Goal: Task Accomplishment & Management: Use online tool/utility

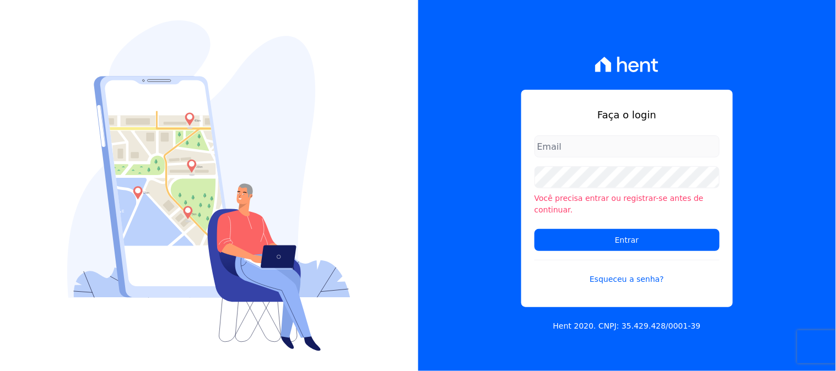
click at [624, 151] on input "email" at bounding box center [626, 147] width 185 height 22
type input "[PERSON_NAME][EMAIL_ADDRESS][PERSON_NAME][DOMAIN_NAME]"
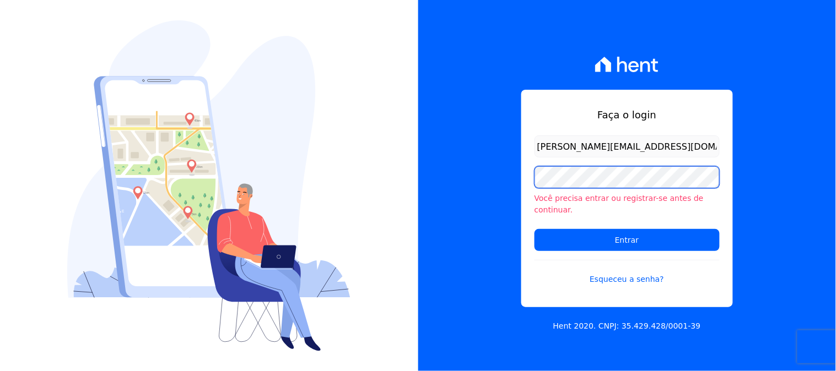
click at [511, 189] on div "Faça o login kelly.silva@construtoramgtec.com.br Você precisa entrar ou registr…" at bounding box center [627, 185] width 418 height 371
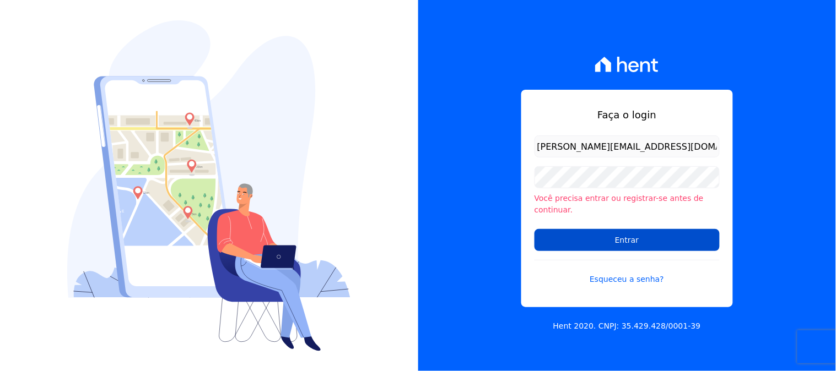
click at [564, 233] on input "Entrar" at bounding box center [626, 240] width 185 height 22
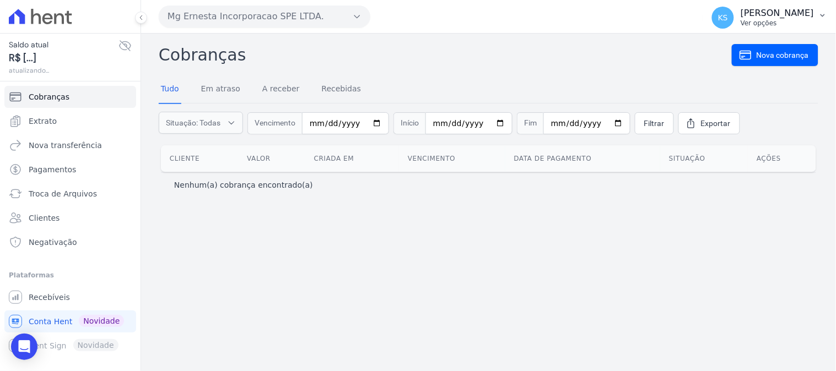
click at [795, 21] on p "Ver opções" at bounding box center [776, 23] width 73 height 9
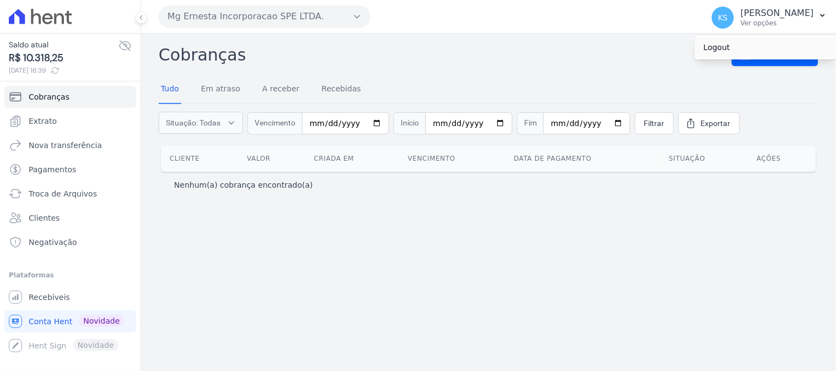
click at [723, 51] on link "Logout" at bounding box center [765, 47] width 141 height 20
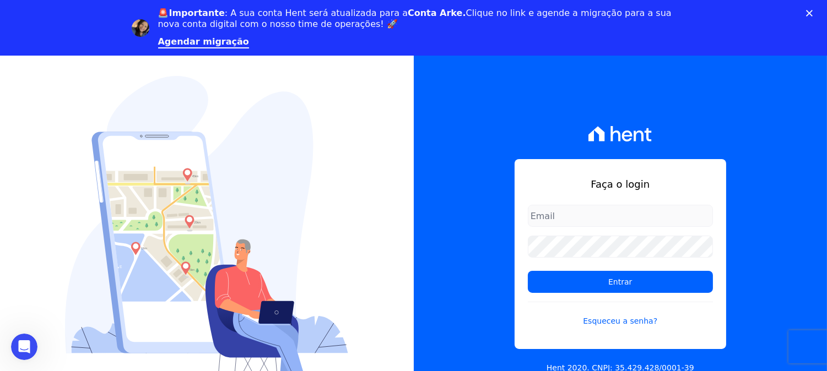
click at [646, 166] on div "Faça o login Entrar Esqueceu a senha?" at bounding box center [621, 254] width 212 height 190
click at [608, 216] on input "email" at bounding box center [620, 216] width 185 height 22
type input "kelly.silva@construtoramgtec.com.br"
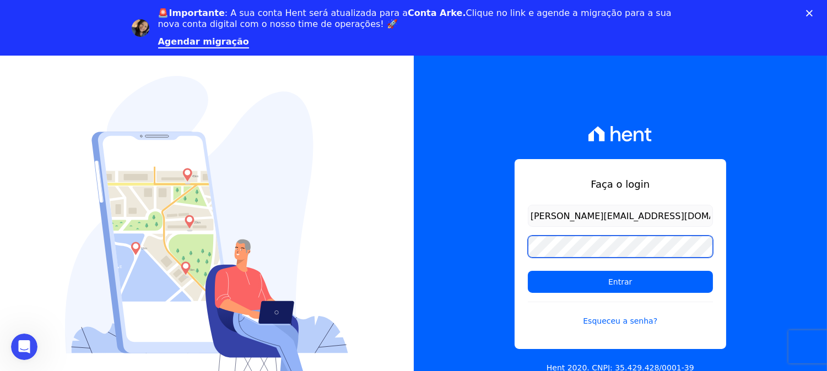
click at [377, 252] on div "Faça o login kelly.silva@construtoramgtec.com.br Entrar Esqueceu a senha? Hent …" at bounding box center [413, 241] width 827 height 371
click at [528, 271] on input "Entrar" at bounding box center [620, 282] width 185 height 22
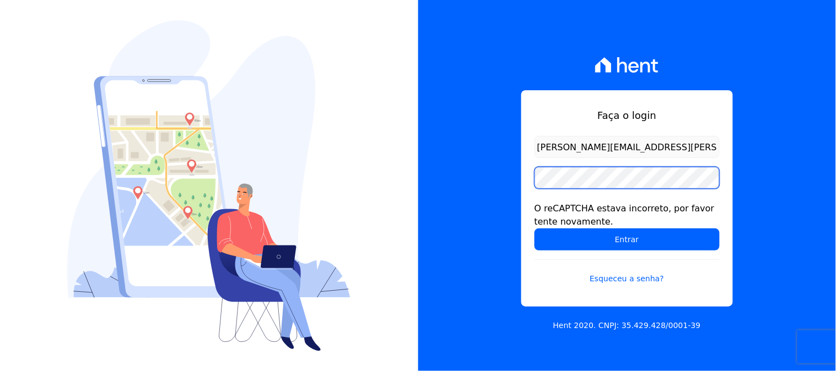
click at [534, 229] on input "Entrar" at bounding box center [626, 240] width 185 height 22
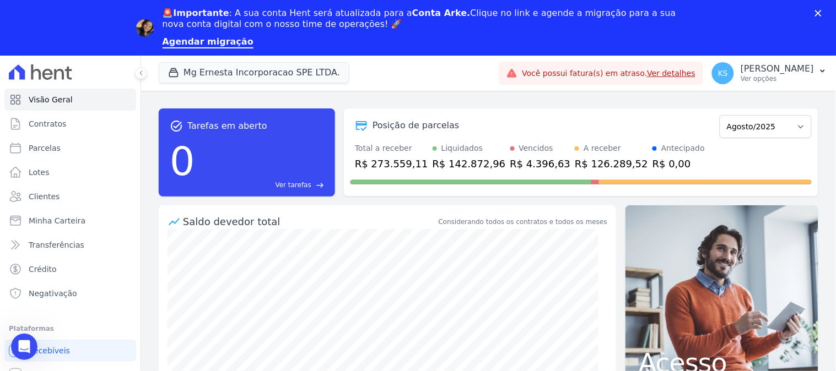
click at [696, 76] on link "Ver detalhes" at bounding box center [671, 73] width 48 height 9
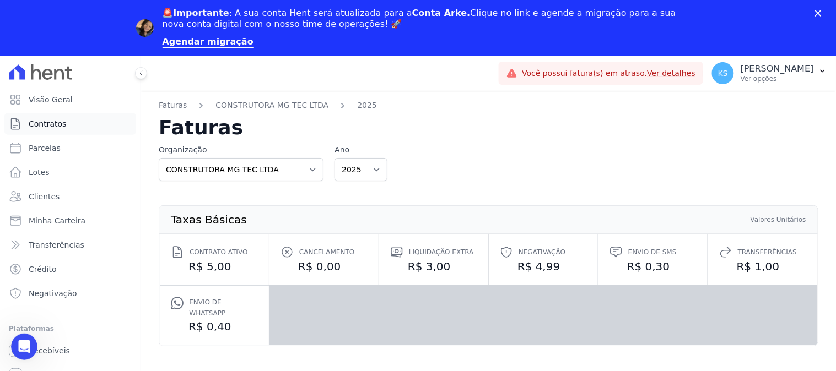
click at [41, 123] on span "Contratos" at bounding box center [47, 123] width 37 height 11
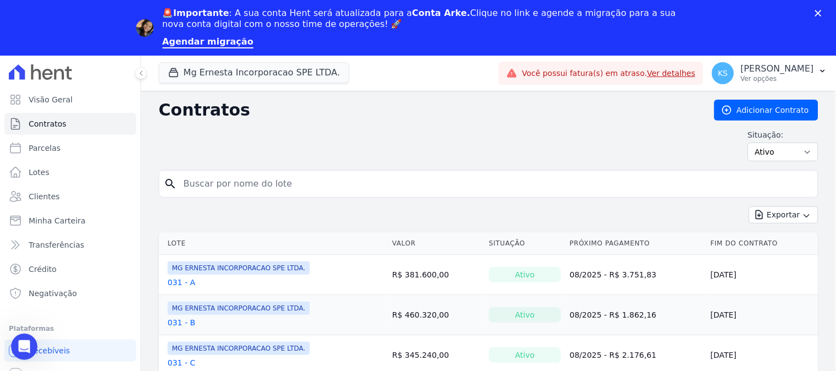
click at [224, 188] on input "search" at bounding box center [495, 184] width 636 height 22
click at [789, 79] on p "Ver opções" at bounding box center [776, 78] width 73 height 9
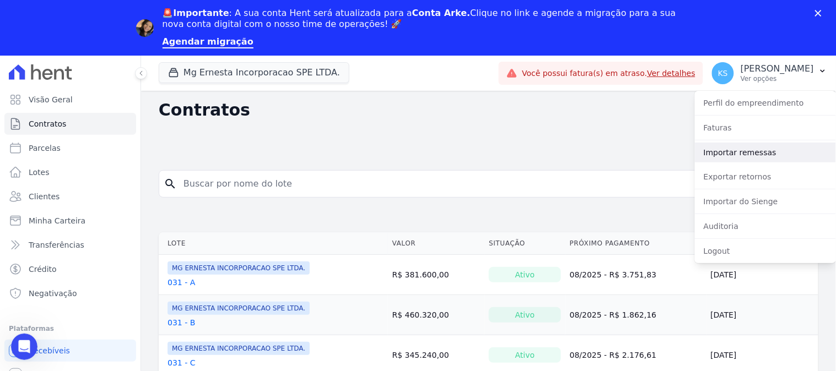
click at [750, 154] on link "Importar remessas" at bounding box center [765, 153] width 141 height 20
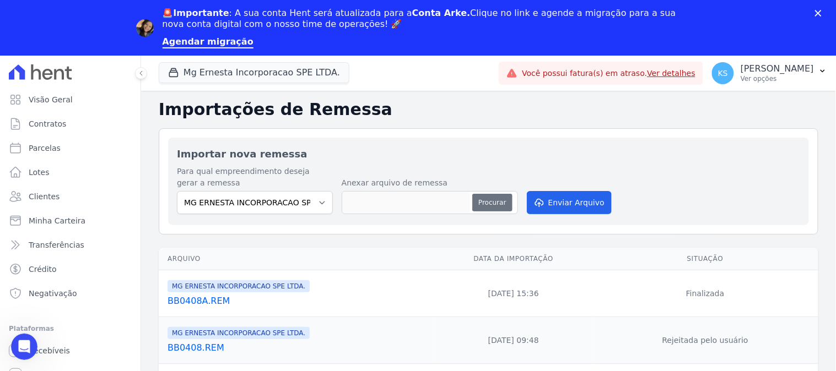
click at [498, 205] on button "Procurar" at bounding box center [492, 203] width 40 height 18
type input "BB1908.REM"
click at [571, 209] on button "Enviar Arquivo" at bounding box center [569, 202] width 85 height 23
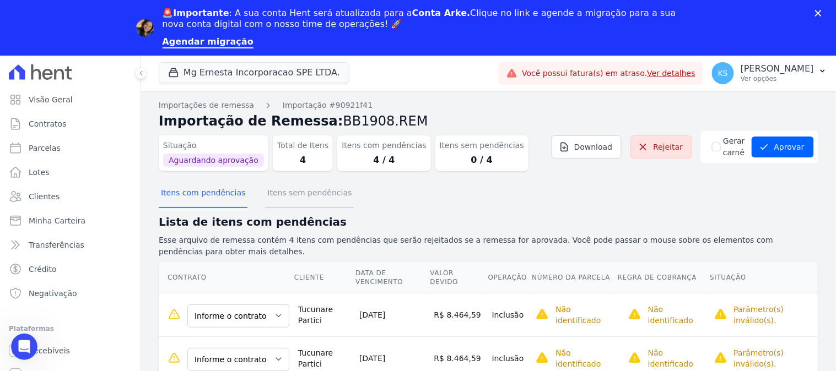
click at [289, 197] on button "Itens sem pendências" at bounding box center [309, 194] width 89 height 29
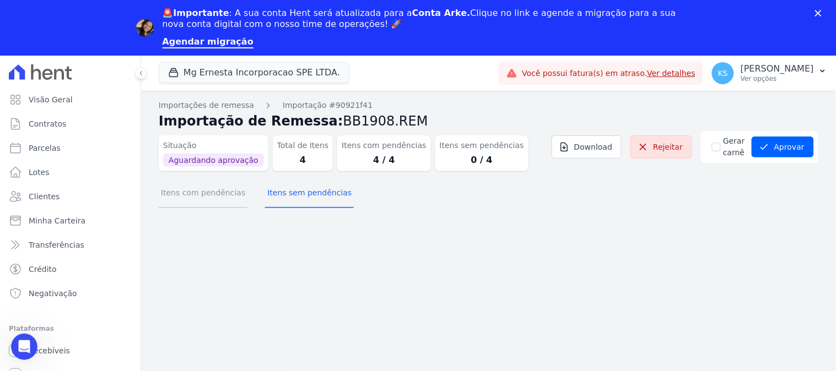
click at [221, 192] on button "Itens com pendências" at bounding box center [203, 194] width 89 height 29
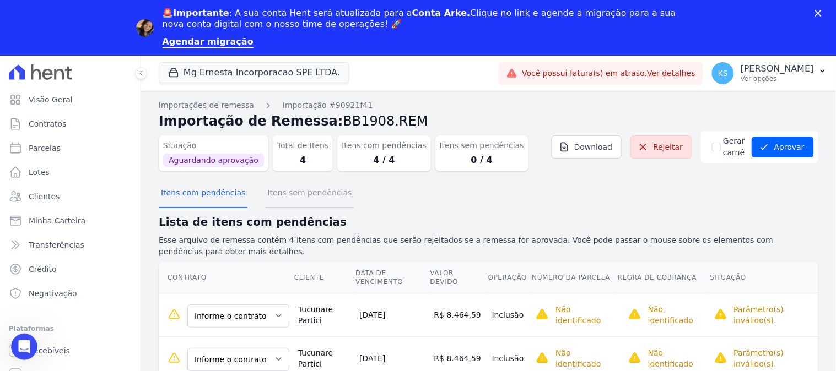
click at [301, 196] on button "Itens sem pendências" at bounding box center [309, 194] width 89 height 29
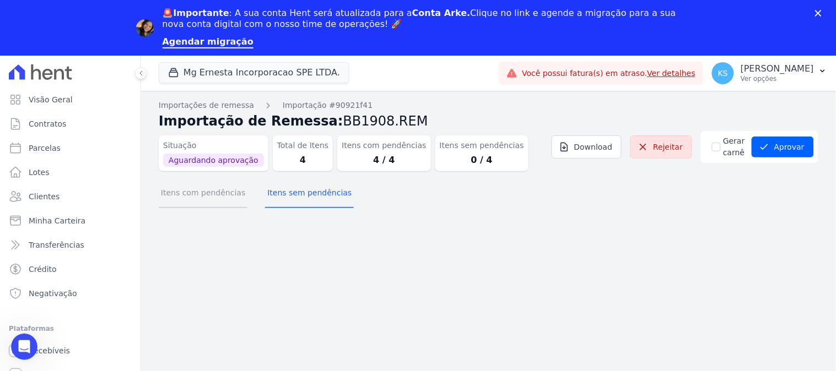
click at [209, 197] on button "Itens com pendências" at bounding box center [203, 194] width 89 height 29
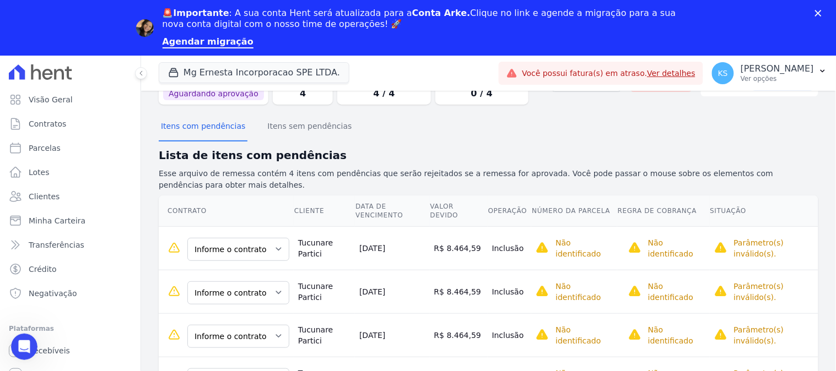
scroll to position [6, 0]
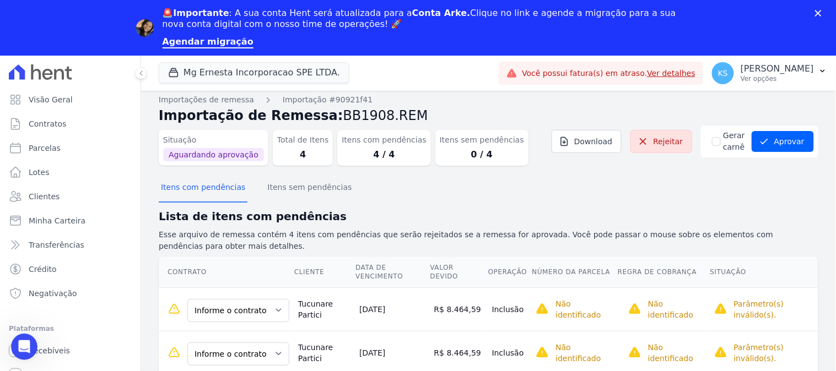
click at [368, 149] on dd "4 / 4" at bounding box center [384, 154] width 84 height 13
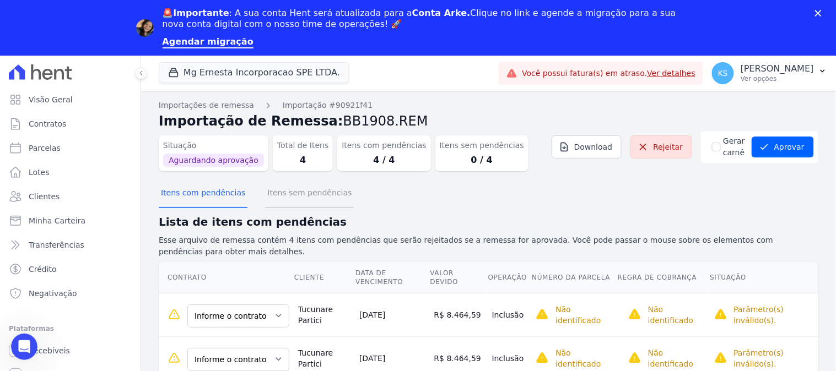
click at [268, 196] on button "Itens sem pendências" at bounding box center [309, 194] width 89 height 29
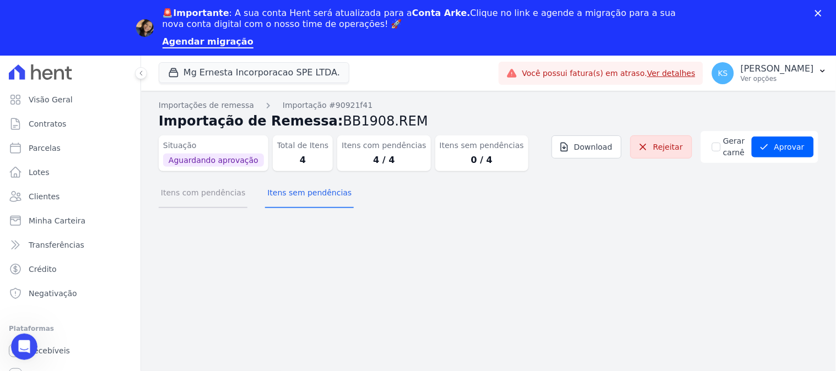
click at [188, 192] on button "Itens com pendências" at bounding box center [203, 194] width 89 height 29
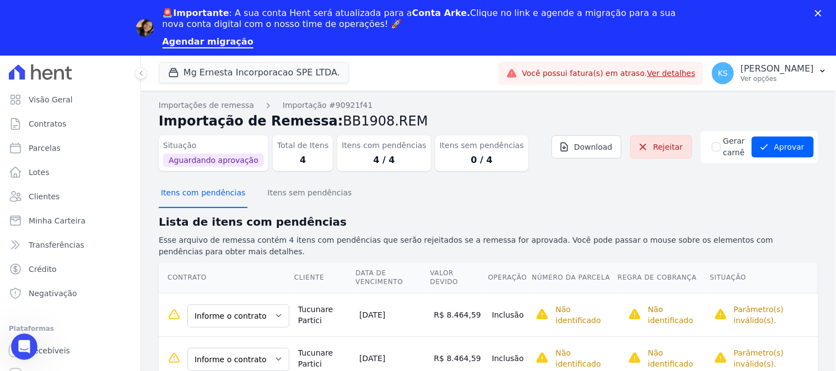
scroll to position [67, 0]
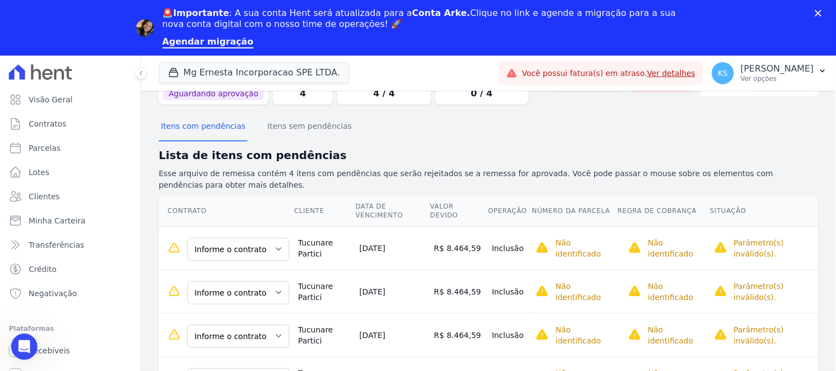
click at [817, 13] on polygon "Fechar" at bounding box center [818, 13] width 7 height 7
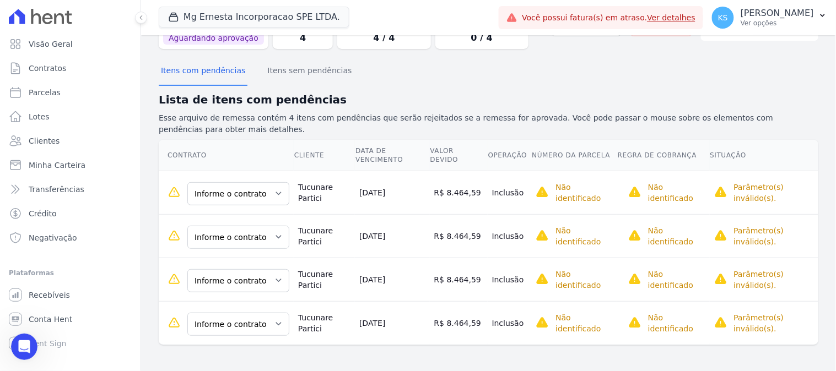
scroll to position [6, 0]
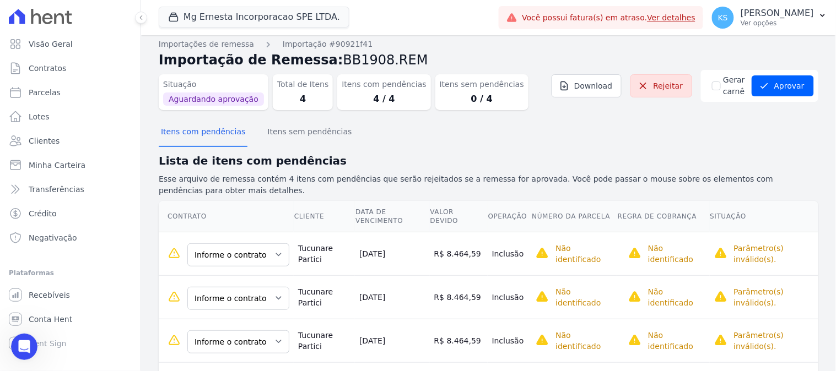
drag, startPoint x: 340, startPoint y: 85, endPoint x: 379, endPoint y: 98, distance: 41.3
click at [379, 98] on div "Itens com pendências 4 / 4" at bounding box center [383, 92] width 93 height 36
click at [449, 121] on div "Itens com pendências Itens sem pendências" at bounding box center [488, 132] width 659 height 27
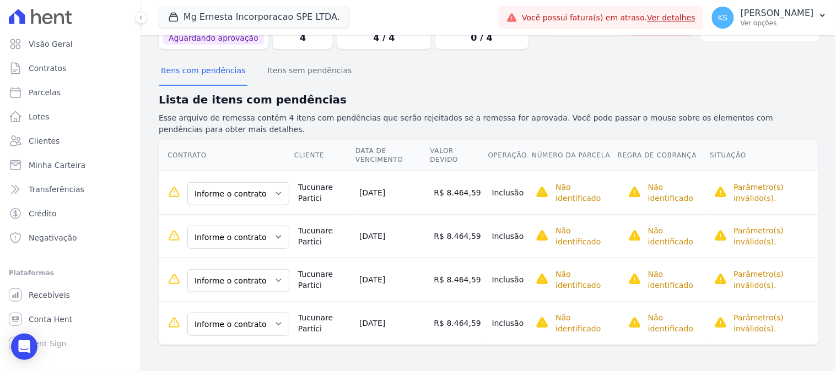
scroll to position [6, 0]
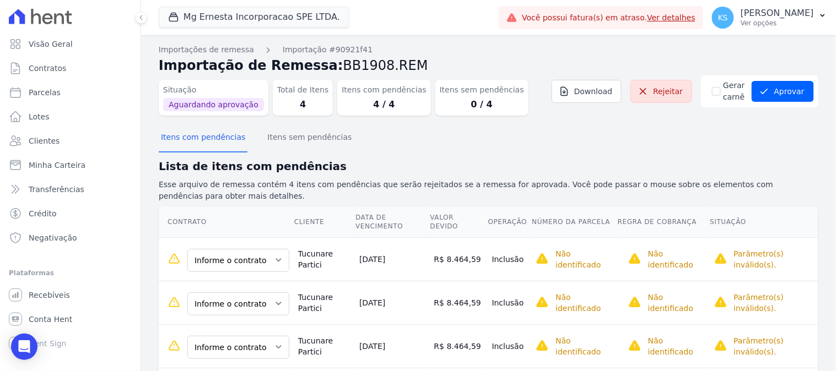
scroll to position [67, 0]
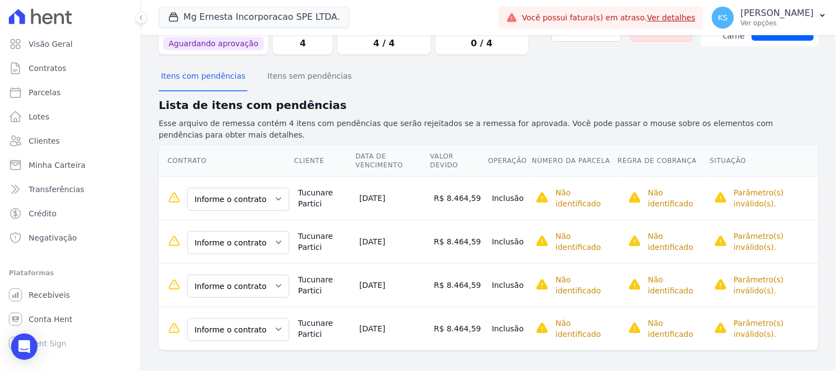
scroll to position [67, 0]
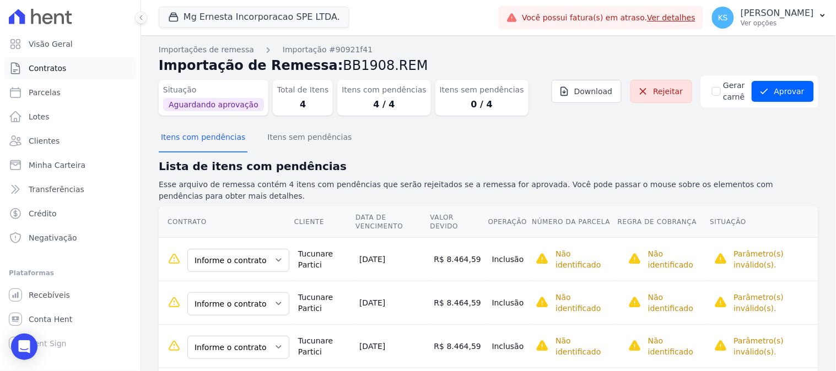
click at [41, 67] on span "Contratos" at bounding box center [47, 68] width 37 height 11
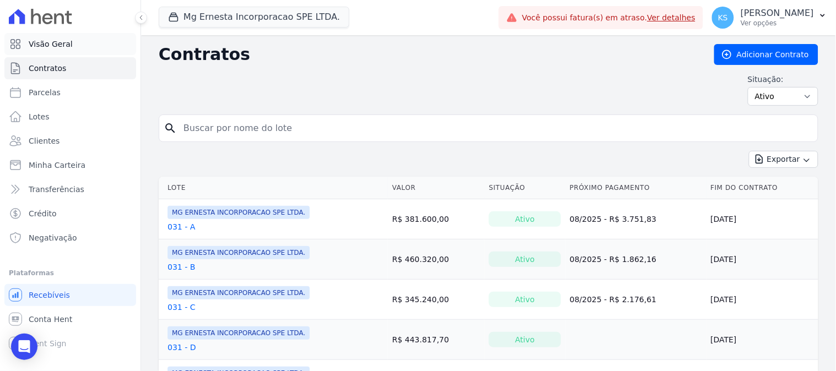
click at [50, 43] on span "Visão Geral" at bounding box center [51, 44] width 44 height 11
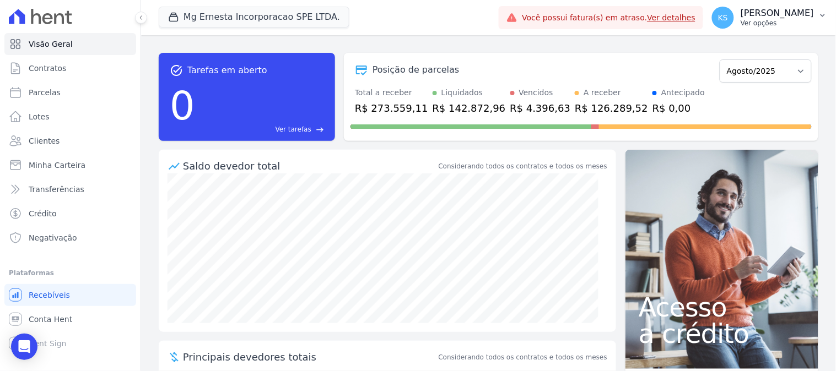
click at [785, 29] on button "KS [PERSON_NAME] Ver opções" at bounding box center [769, 17] width 133 height 31
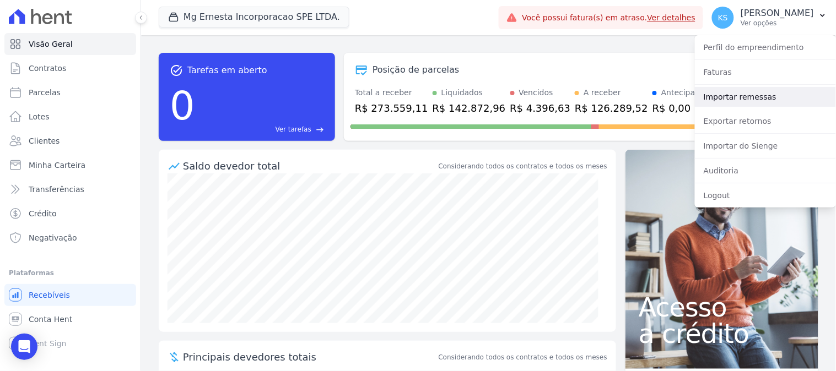
click at [739, 96] on link "Importar remessas" at bounding box center [765, 97] width 141 height 20
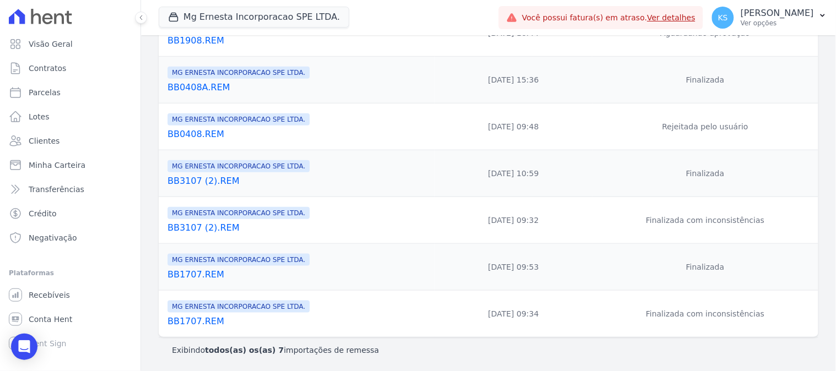
scroll to position [23, 0]
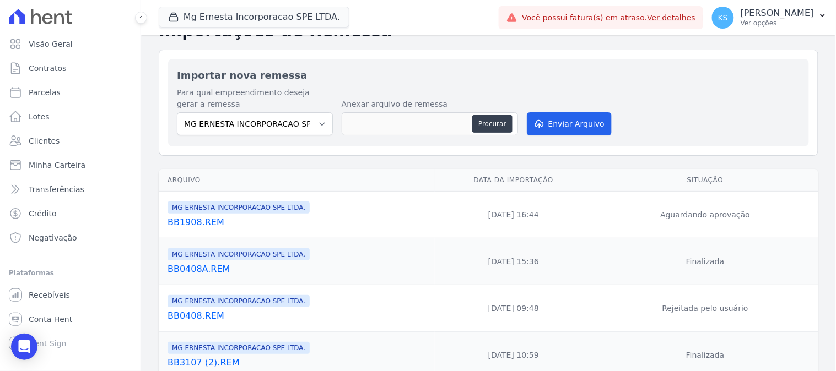
drag, startPoint x: 728, startPoint y: 214, endPoint x: 737, endPoint y: 214, distance: 8.8
click at [737, 214] on td "Aguardando aprovação" at bounding box center [705, 215] width 226 height 47
click at [802, 218] on td "Aguardando aprovação" at bounding box center [705, 215] width 226 height 47
click at [195, 226] on link "BB1908.REM" at bounding box center [298, 222] width 263 height 13
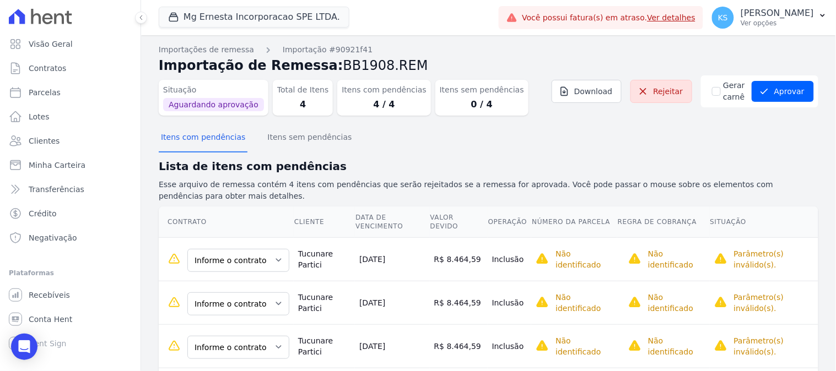
scroll to position [67, 0]
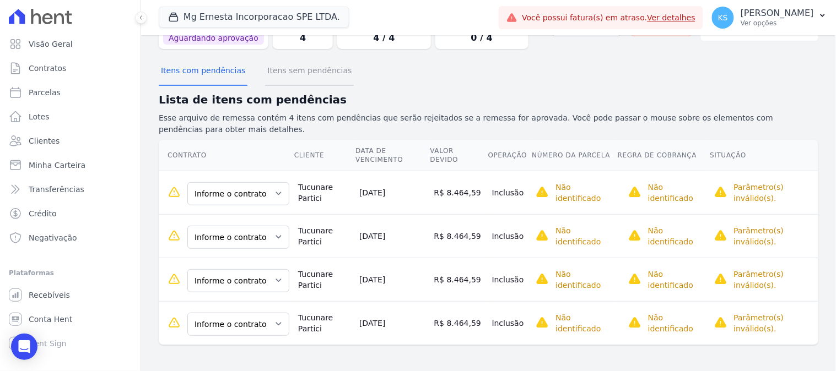
click at [322, 69] on button "Itens sem pendências" at bounding box center [309, 71] width 89 height 29
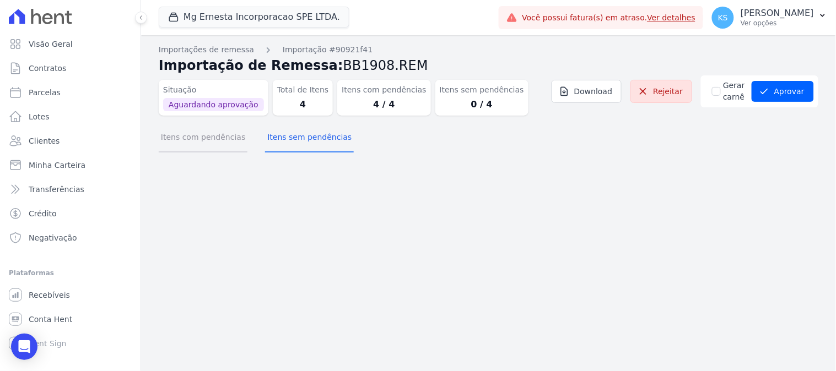
click at [188, 137] on button "Itens com pendências" at bounding box center [203, 138] width 89 height 29
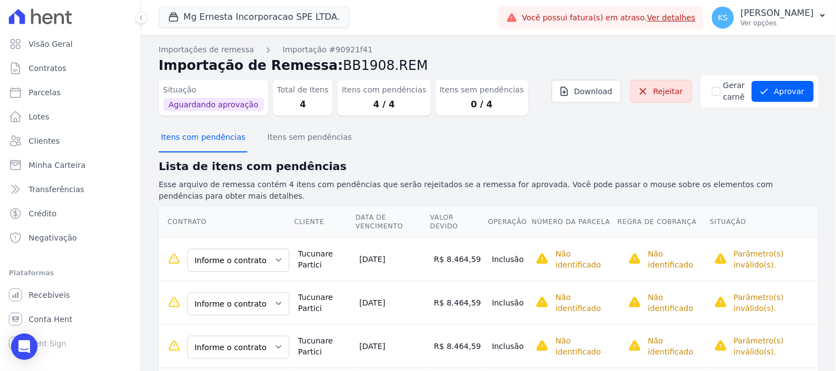
scroll to position [67, 0]
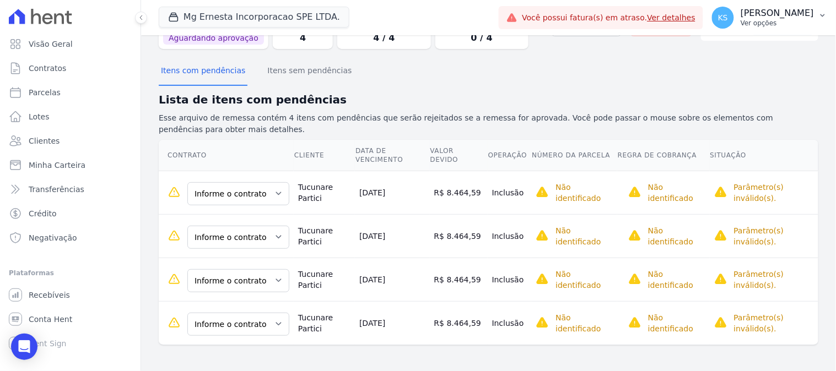
click at [773, 24] on div "KS [PERSON_NAME] Ver opções" at bounding box center [763, 18] width 102 height 22
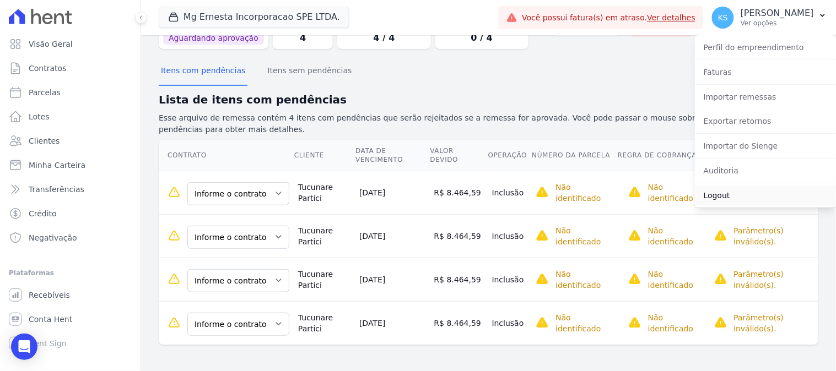
click at [728, 194] on link "Logout" at bounding box center [765, 196] width 141 height 20
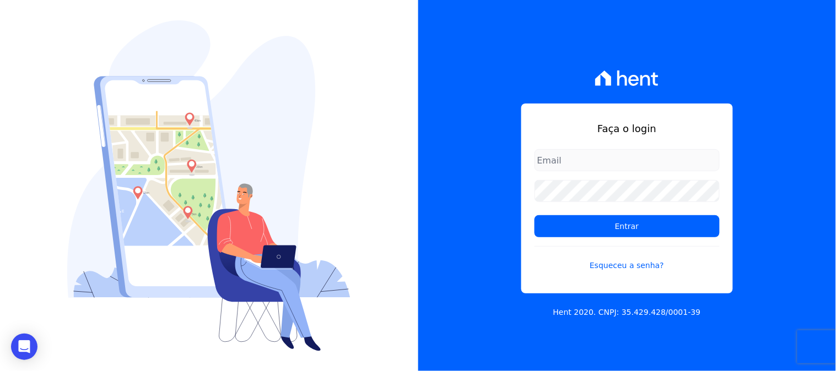
click at [582, 163] on input "email" at bounding box center [626, 160] width 185 height 22
type input "[PERSON_NAME][EMAIL_ADDRESS][DOMAIN_NAME]"
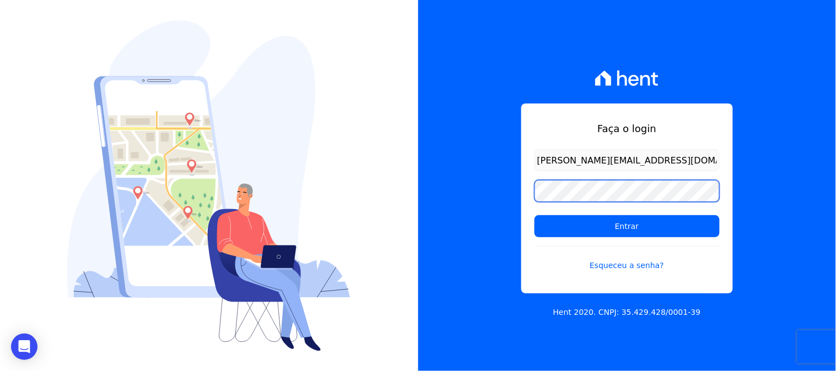
click at [501, 199] on div "Faça o login [PERSON_NAME][EMAIL_ADDRESS][DOMAIN_NAME] Entrar Esqueceu a senha?…" at bounding box center [627, 185] width 418 height 371
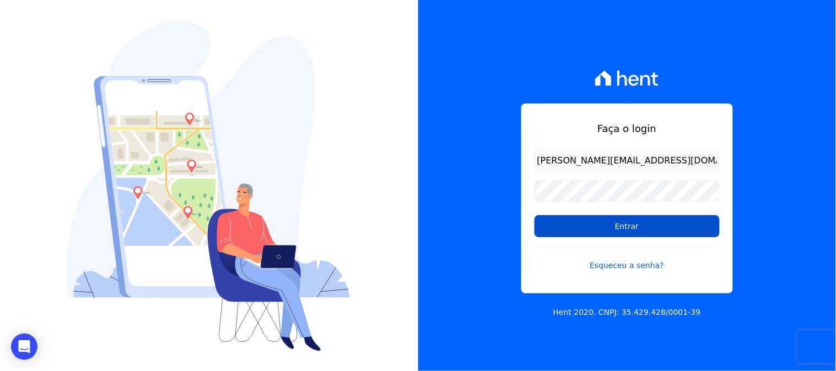
click at [558, 227] on input "Entrar" at bounding box center [626, 226] width 185 height 22
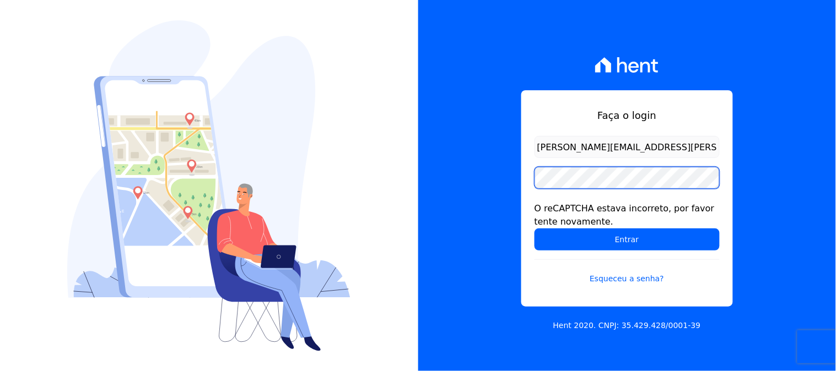
click at [534, 229] on input "Entrar" at bounding box center [626, 240] width 185 height 22
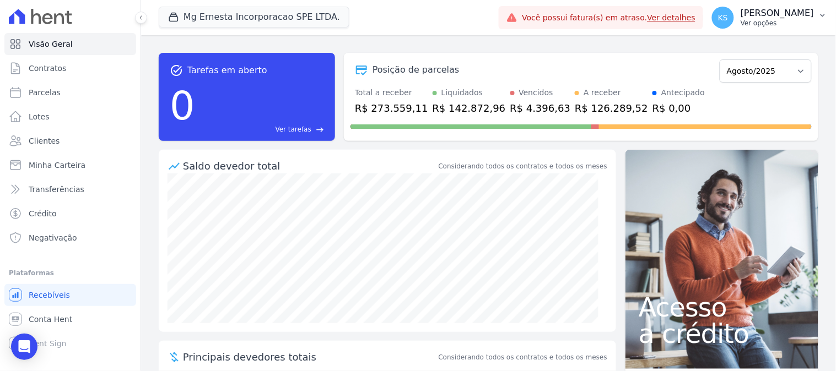
click at [790, 24] on p "Ver opções" at bounding box center [776, 23] width 73 height 9
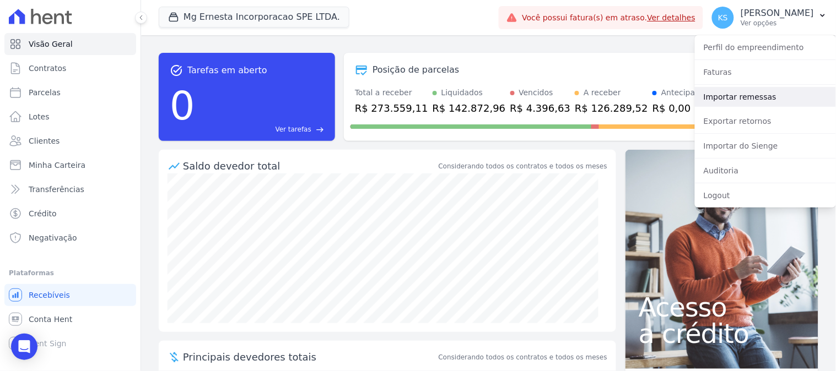
click at [728, 100] on link "Importar remessas" at bounding box center [765, 97] width 141 height 20
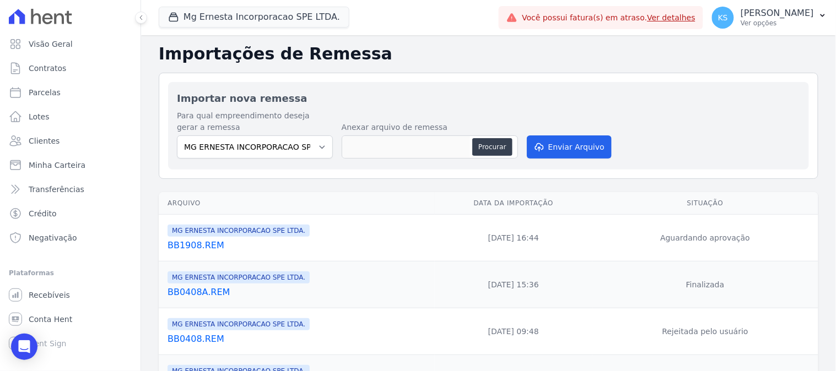
click at [199, 248] on link "BB1908.REM" at bounding box center [298, 245] width 263 height 13
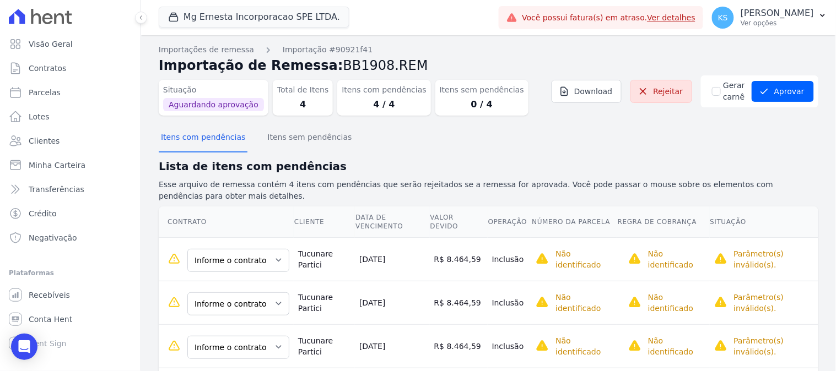
scroll to position [67, 0]
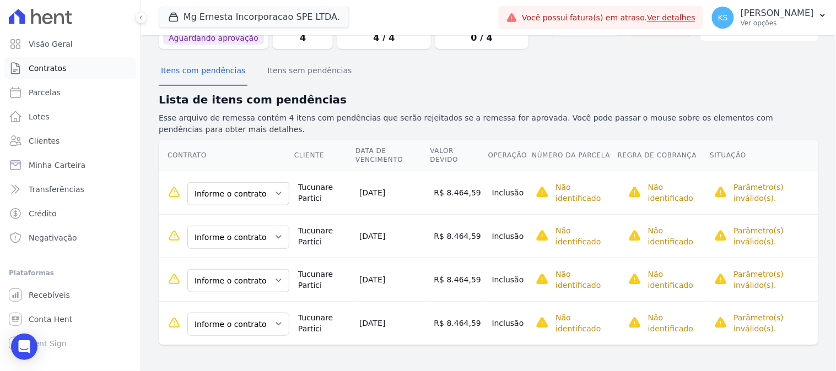
click at [50, 68] on span "Contratos" at bounding box center [47, 68] width 37 height 11
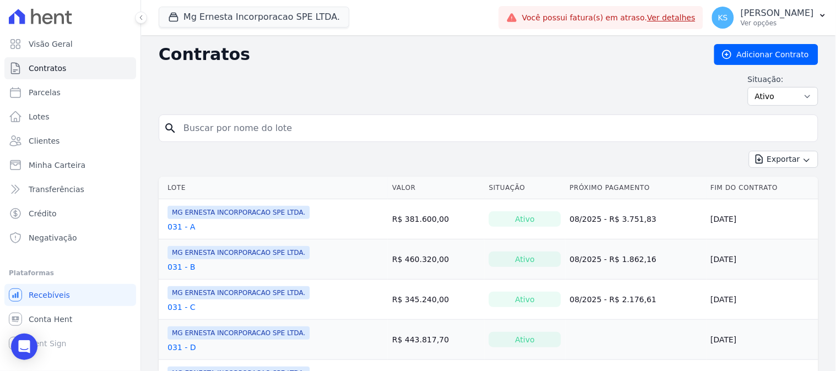
click at [307, 131] on input "search" at bounding box center [495, 128] width 636 height 22
type input "jean"
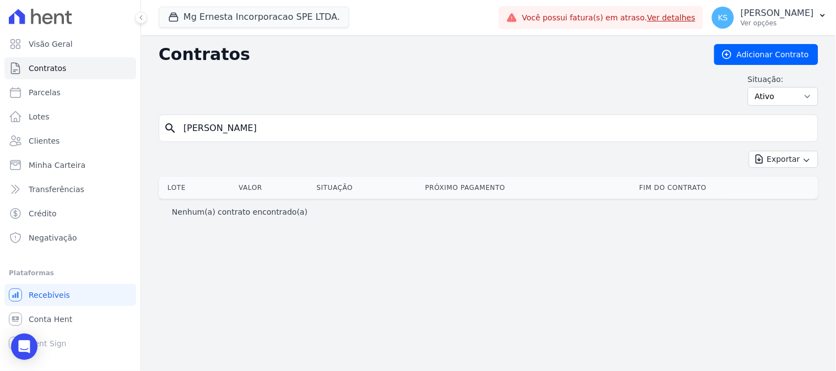
drag, startPoint x: 196, startPoint y: 127, endPoint x: 177, endPoint y: 126, distance: 19.3
click at [177, 126] on input "jean" at bounding box center [495, 128] width 636 height 22
type input "laura"
drag, startPoint x: 221, startPoint y: 128, endPoint x: 175, endPoint y: 121, distance: 46.3
click at [175, 121] on div "search laura" at bounding box center [488, 129] width 659 height 28
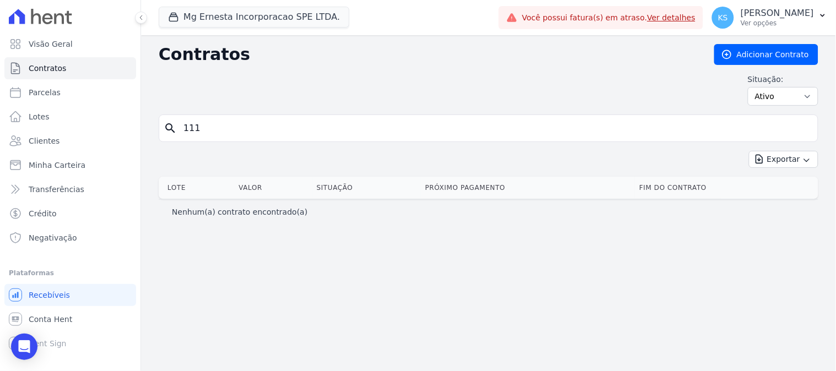
type input "111"
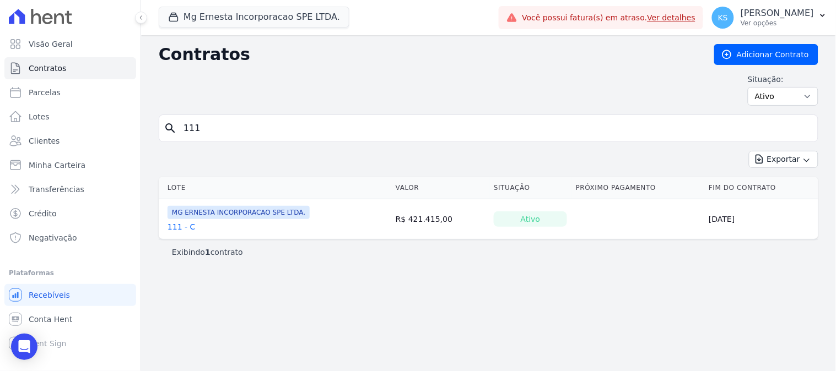
click at [173, 230] on link "111 - C" at bounding box center [181, 226] width 28 height 11
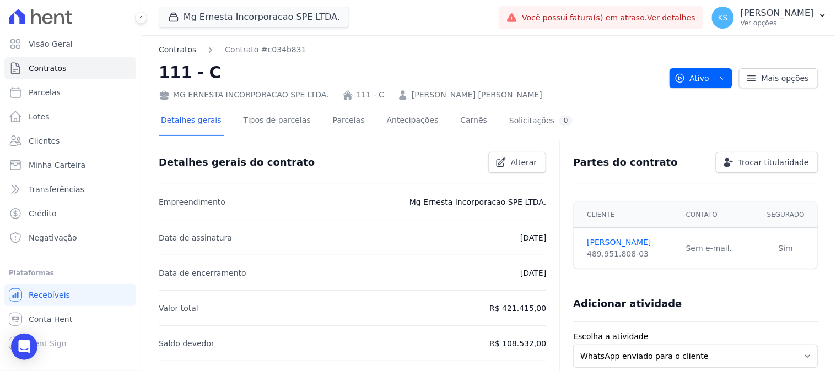
click at [170, 48] on link "Contratos" at bounding box center [177, 50] width 37 height 12
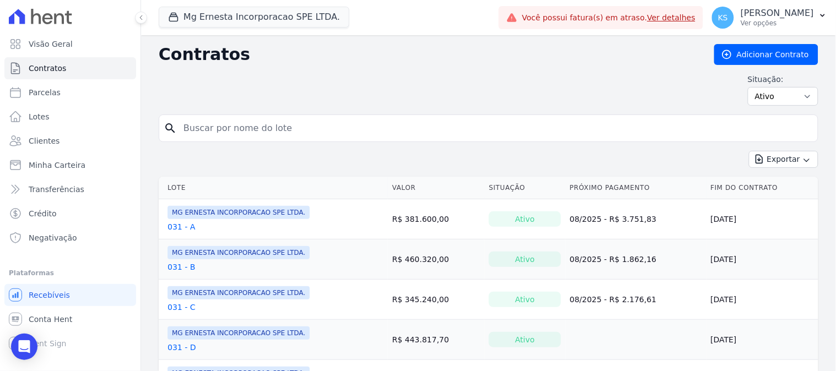
drag, startPoint x: 219, startPoint y: 128, endPoint x: 184, endPoint y: 128, distance: 35.3
click at [184, 128] on input "search" at bounding box center [495, 128] width 636 height 22
type input "044"
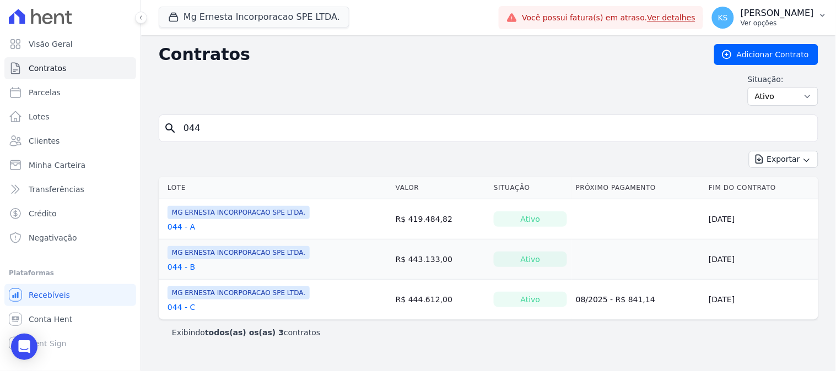
click at [790, 20] on p "Ver opções" at bounding box center [776, 23] width 73 height 9
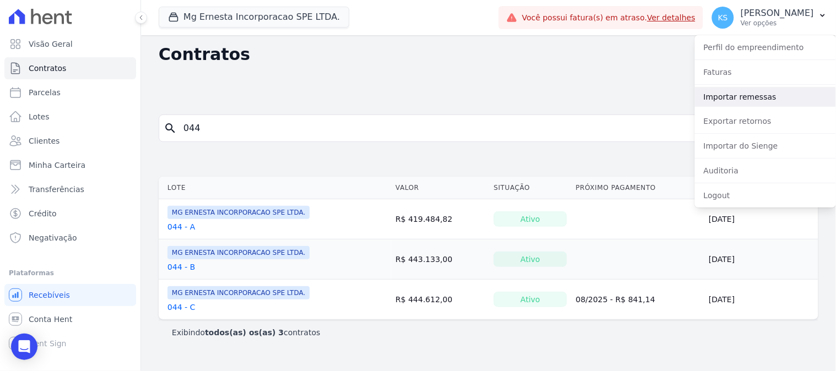
click at [741, 96] on link "Importar remessas" at bounding box center [765, 97] width 141 height 20
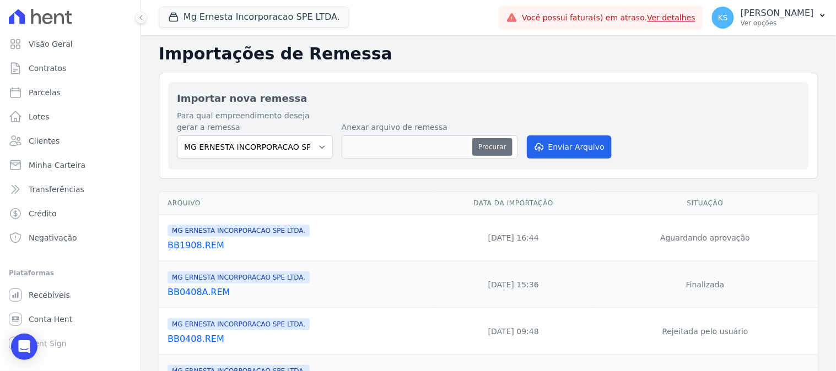
click at [485, 148] on button "Procurar" at bounding box center [492, 147] width 40 height 18
type input "BB1908A.REM"
click at [571, 147] on button "Enviar Arquivo" at bounding box center [569, 147] width 85 height 23
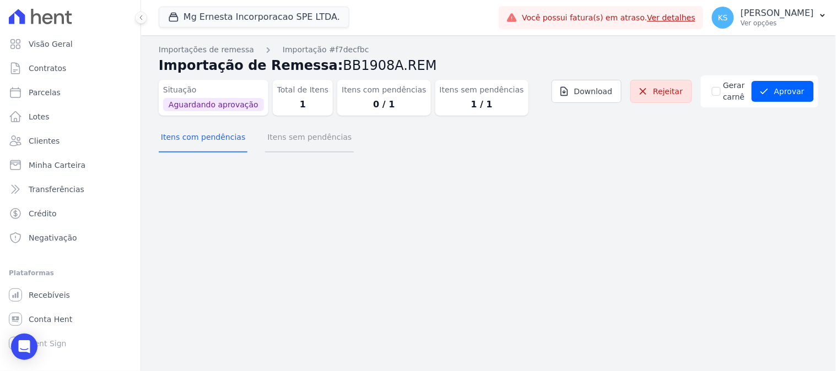
click at [315, 133] on button "Itens sem pendências" at bounding box center [309, 138] width 89 height 29
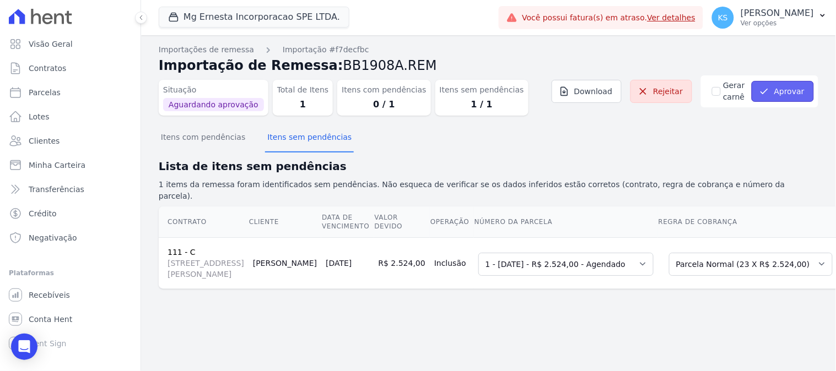
click at [783, 95] on button "Aprovar" at bounding box center [782, 91] width 62 height 21
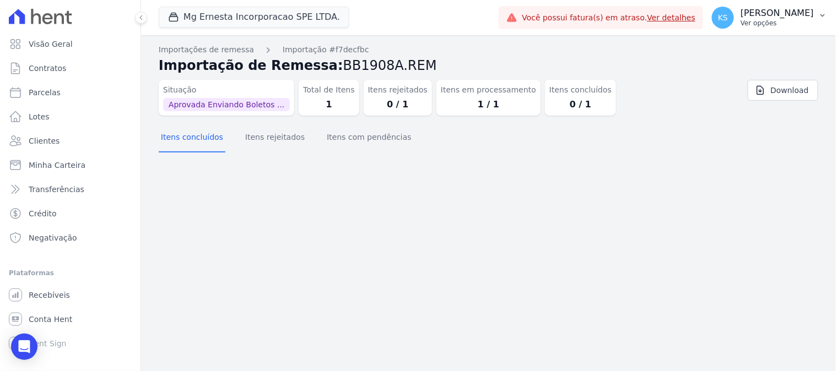
click at [792, 21] on p "Ver opções" at bounding box center [776, 23] width 73 height 9
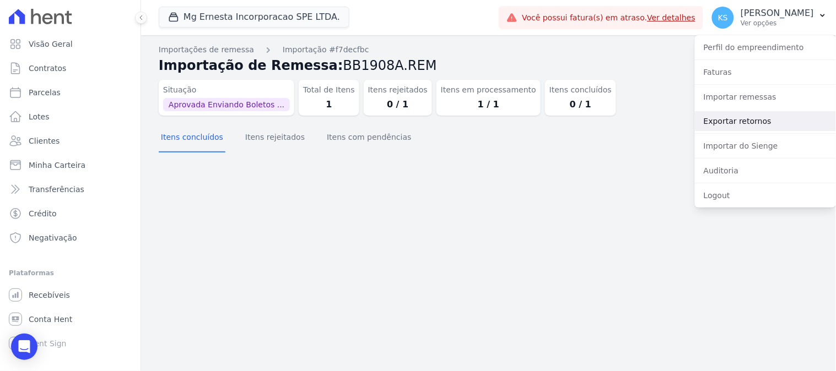
click at [739, 122] on link "Exportar retornos" at bounding box center [765, 121] width 141 height 20
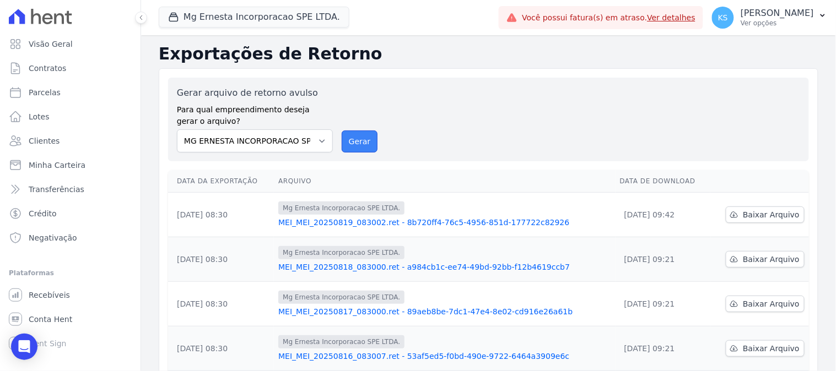
click at [360, 142] on button "Gerar" at bounding box center [360, 142] width 36 height 22
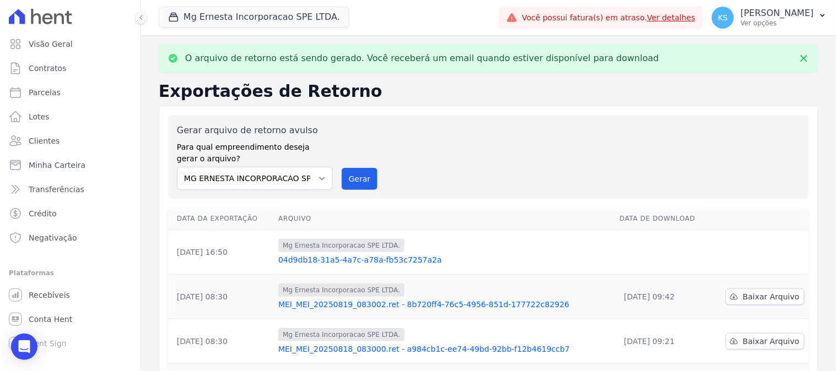
click at [404, 259] on link "04d9db18-31a5-4a7c-a78a-fb53c7257a2a" at bounding box center [444, 259] width 332 height 11
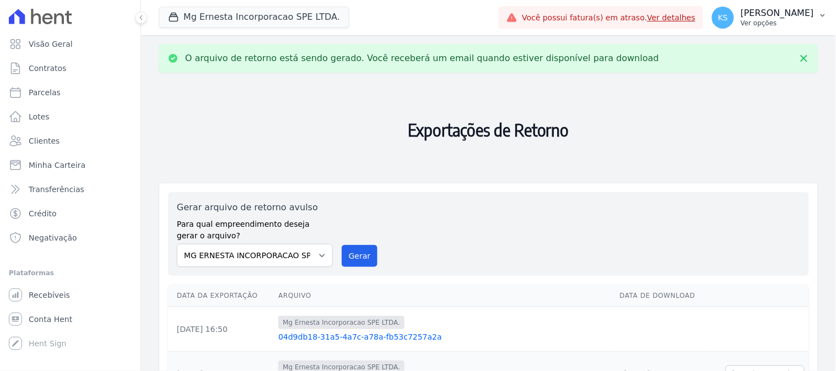
click at [792, 19] on p "Ver opções" at bounding box center [776, 23] width 73 height 9
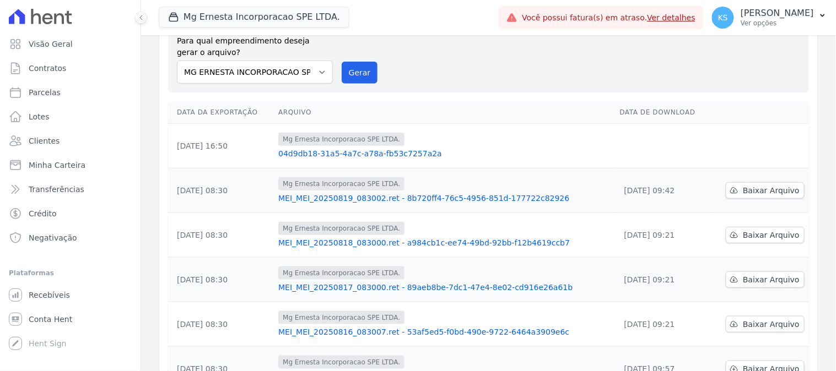
click at [367, 154] on link "04d9db18-31a5-4a7c-a78a-fb53c7257a2a" at bounding box center [444, 153] width 332 height 11
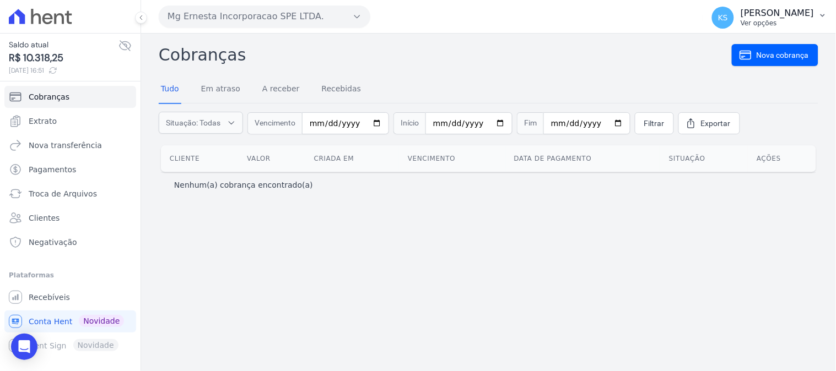
click at [784, 20] on p "Ver opções" at bounding box center [776, 23] width 73 height 9
click at [708, 51] on link "Logout" at bounding box center [765, 47] width 141 height 20
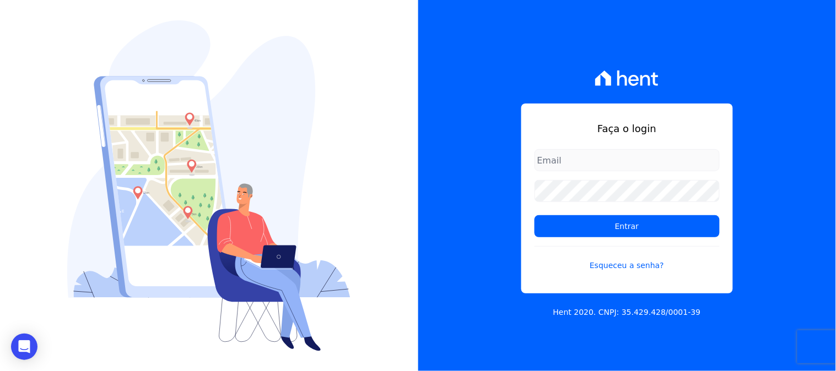
click at [582, 162] on input "email" at bounding box center [626, 160] width 185 height 22
type input "[PERSON_NAME][EMAIL_ADDRESS][DOMAIN_NAME]"
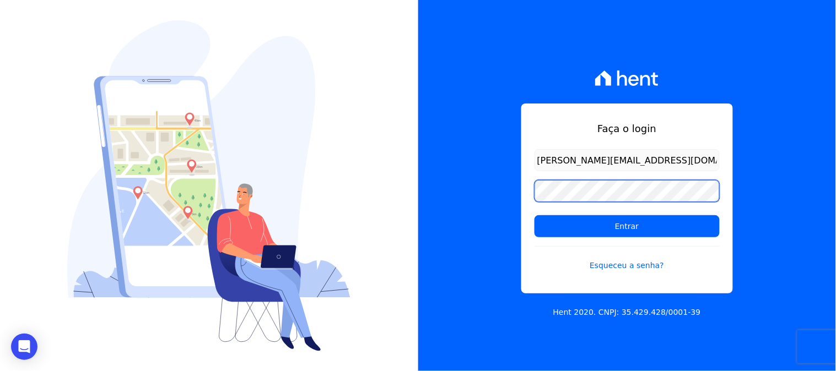
click at [443, 194] on div "Faça o login [PERSON_NAME][EMAIL_ADDRESS][DOMAIN_NAME] Entrar Esqueceu a senha?…" at bounding box center [627, 185] width 418 height 371
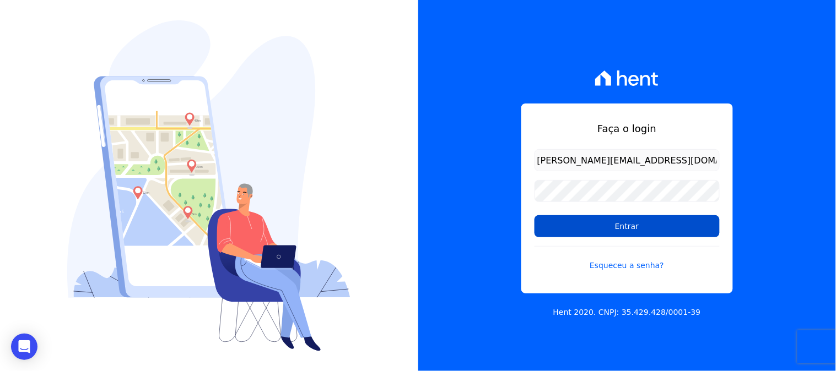
click at [578, 220] on input "Entrar" at bounding box center [626, 226] width 185 height 22
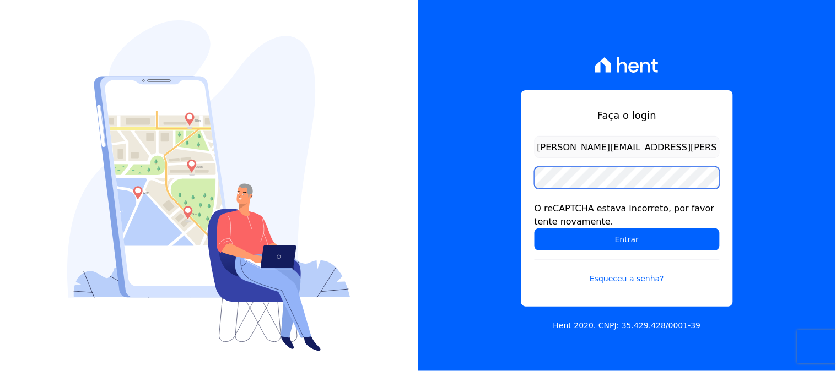
click at [534, 229] on input "Entrar" at bounding box center [626, 240] width 185 height 22
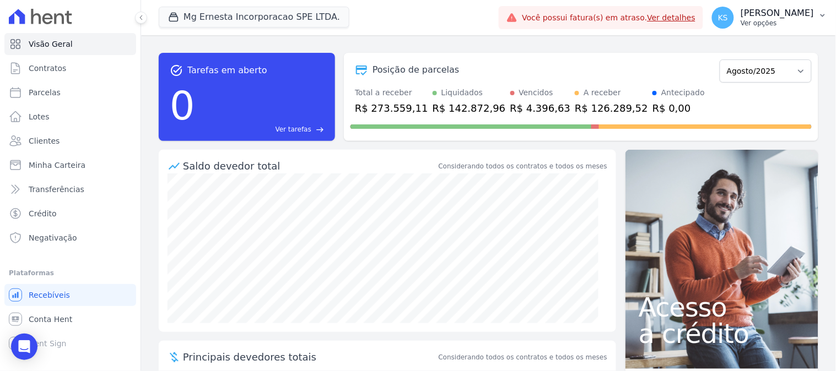
click at [774, 26] on div "KS Kelly Silva Ver opções" at bounding box center [763, 18] width 102 height 22
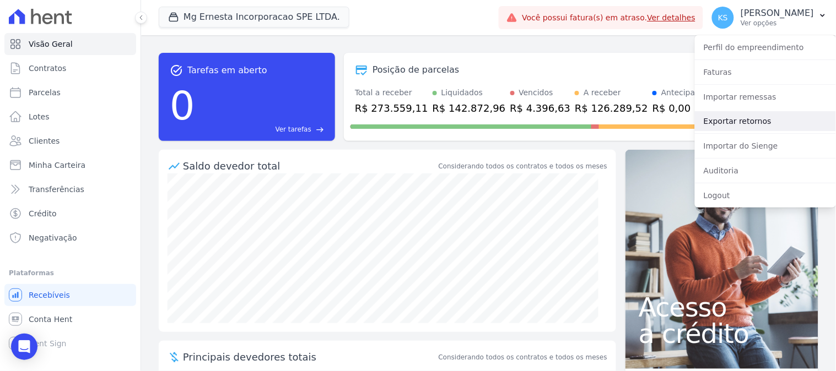
click at [737, 118] on link "Exportar retornos" at bounding box center [765, 121] width 141 height 20
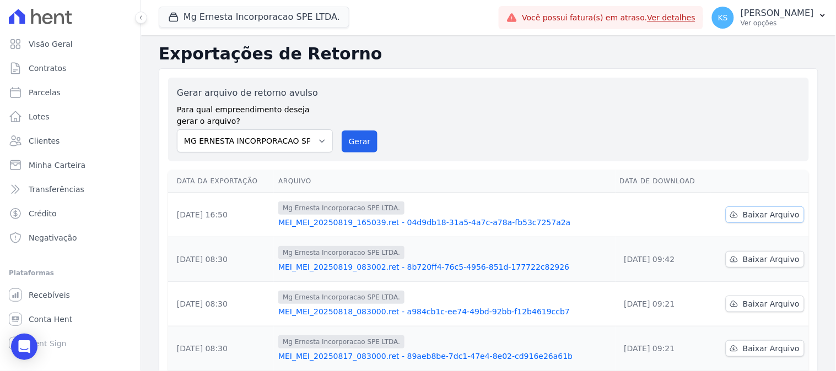
click at [758, 217] on span "Baixar Arquivo" at bounding box center [771, 214] width 57 height 11
click at [30, 142] on span "Clientes" at bounding box center [44, 141] width 31 height 11
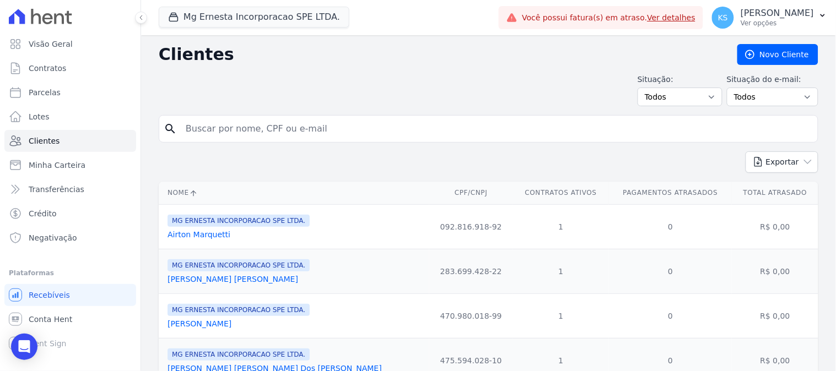
click at [219, 134] on input "search" at bounding box center [496, 129] width 634 height 22
type input "jean"
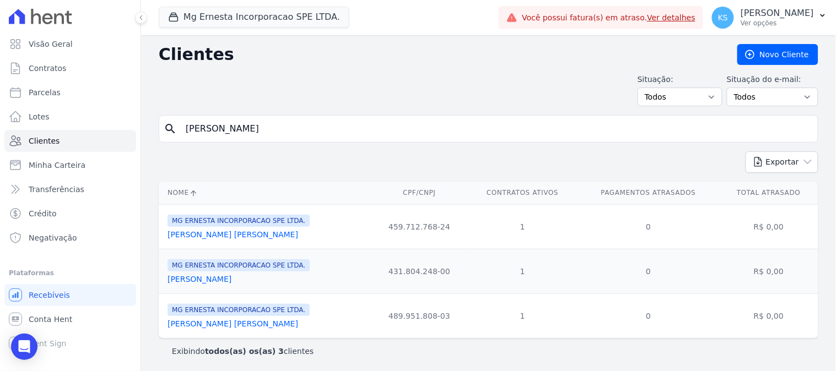
click at [196, 326] on link "Jean Vitor Marques" at bounding box center [232, 324] width 131 height 9
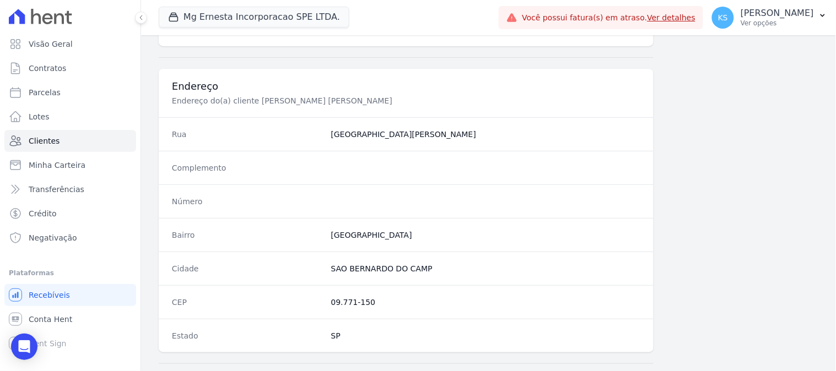
scroll to position [661, 0]
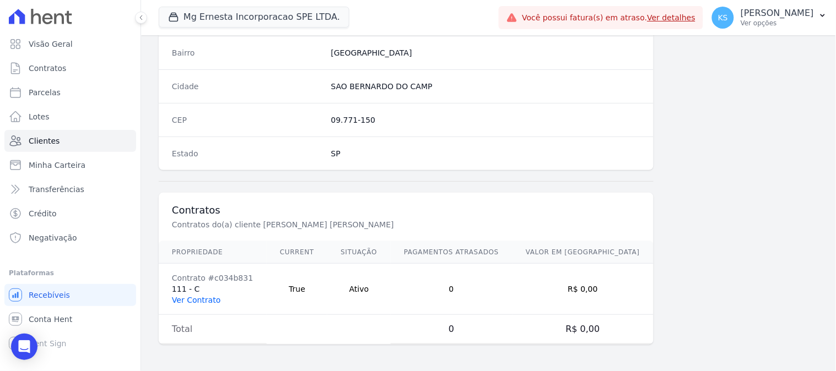
click at [190, 302] on link "Ver Contrato" at bounding box center [196, 300] width 48 height 9
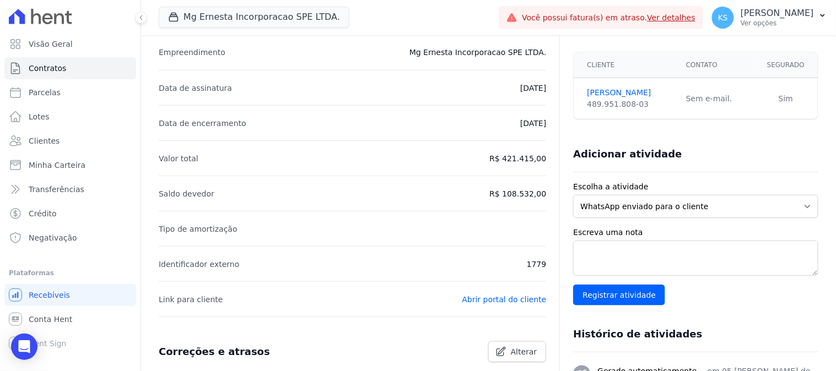
scroll to position [89, 0]
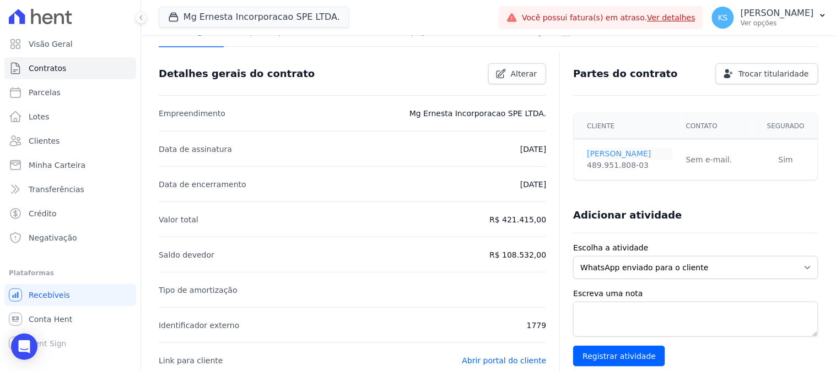
click at [602, 155] on link "JEAN MARQUES" at bounding box center [629, 154] width 85 height 12
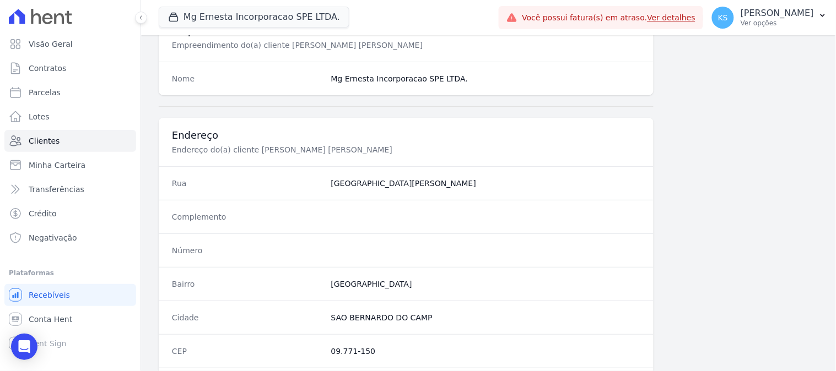
scroll to position [661, 0]
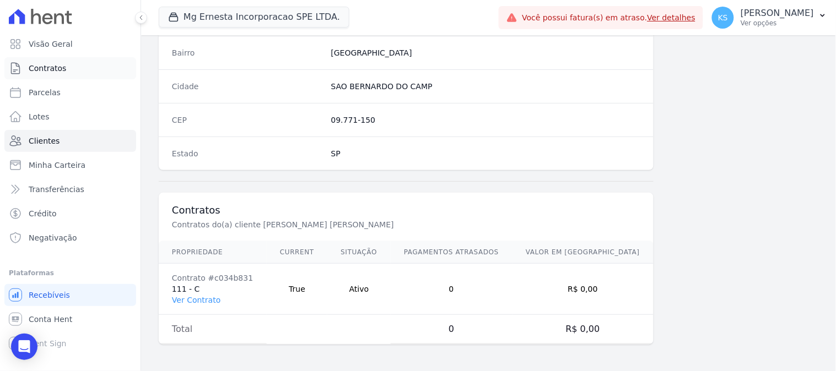
click at [50, 68] on span "Contratos" at bounding box center [47, 68] width 37 height 11
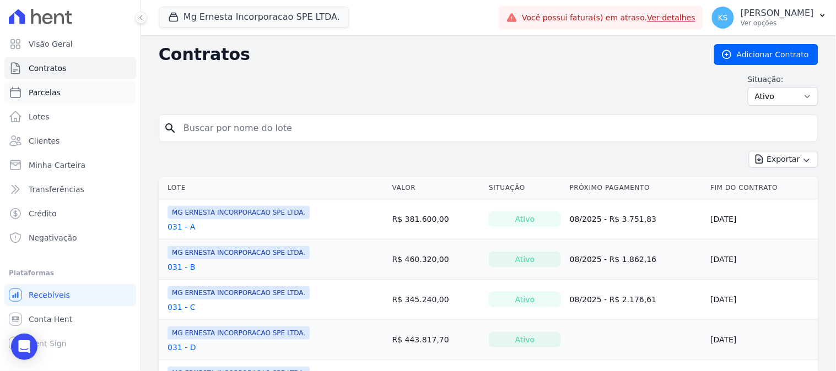
click at [48, 96] on span "Parcelas" at bounding box center [45, 92] width 32 height 11
select select
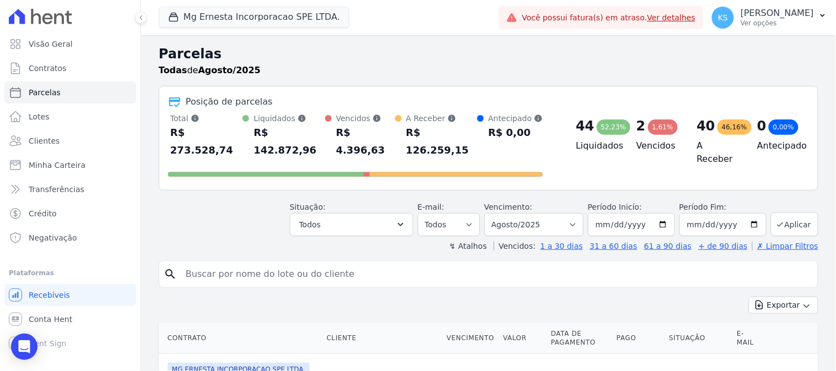
scroll to position [183, 0]
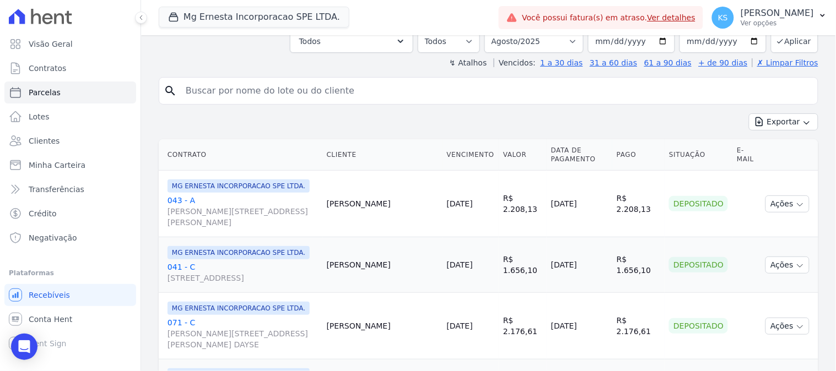
click at [325, 80] on input "search" at bounding box center [496, 91] width 634 height 22
type input "v"
type input "jean"
select select
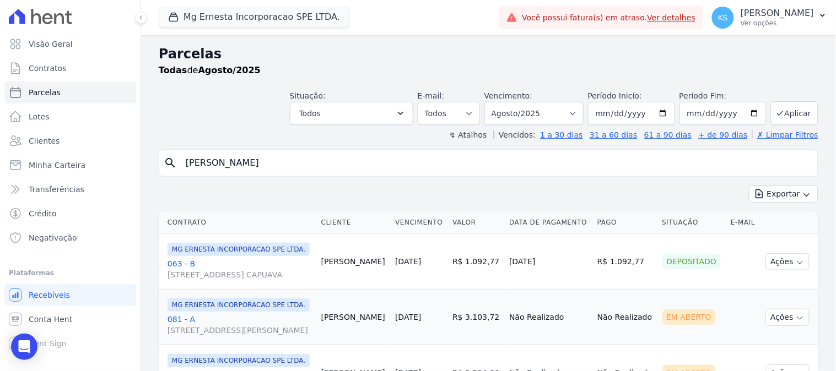
scroll to position [94, 0]
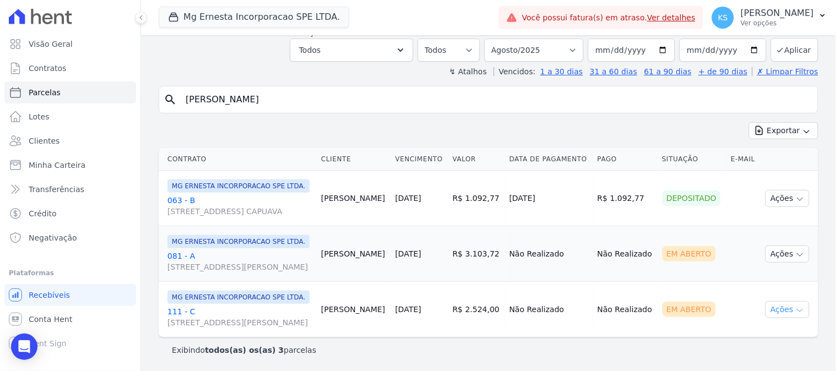
click at [768, 307] on button "Ações" at bounding box center [787, 309] width 44 height 17
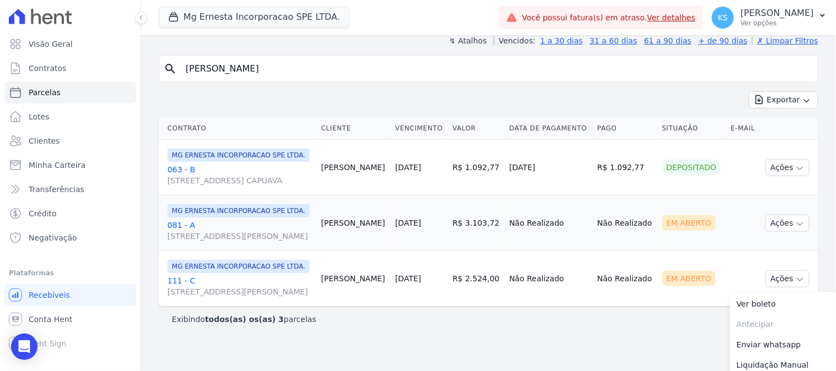
scroll to position [146, 0]
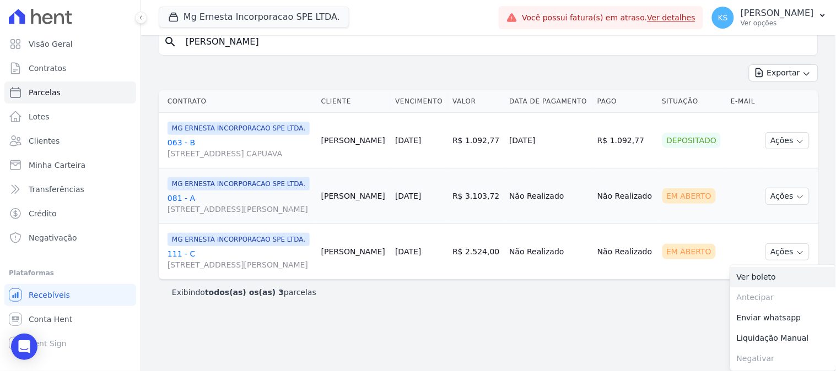
click at [736, 277] on link "Ver boleto" at bounding box center [783, 277] width 106 height 20
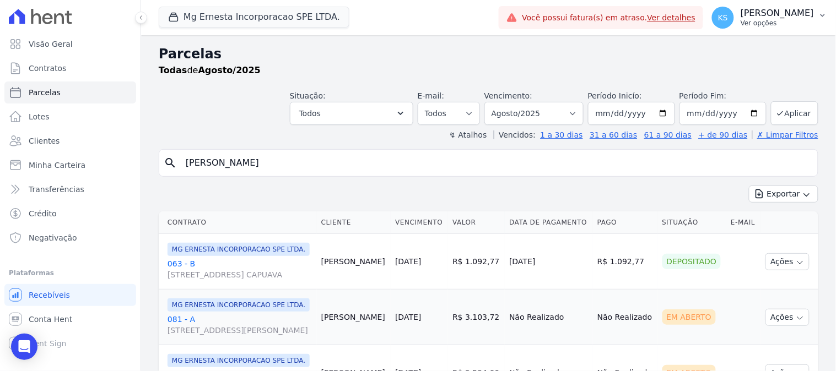
click at [794, 20] on p "Ver opções" at bounding box center [776, 23] width 73 height 9
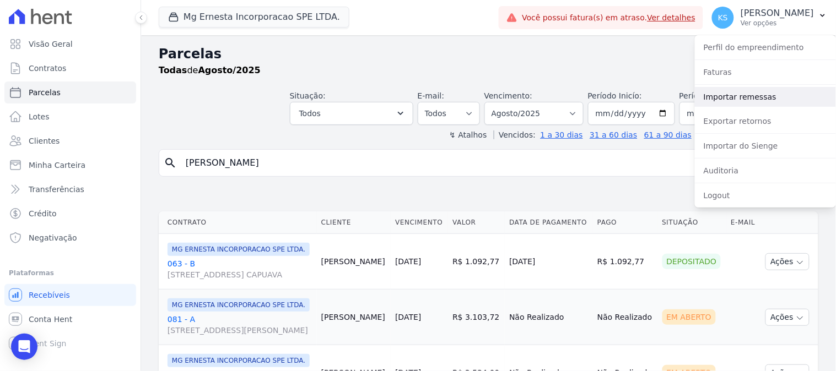
click at [746, 99] on link "Importar remessas" at bounding box center [765, 97] width 141 height 20
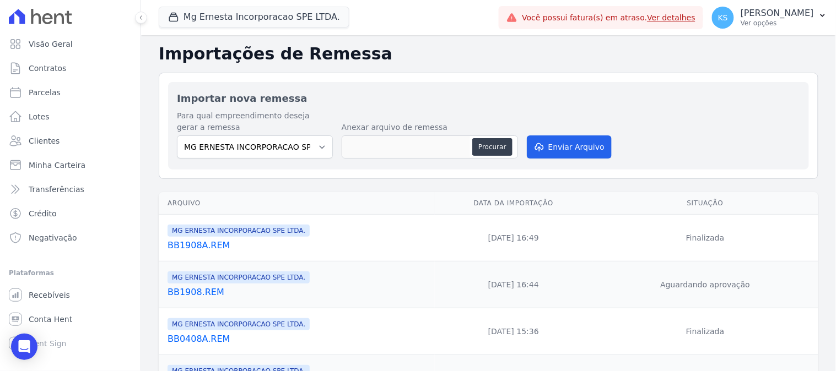
click at [196, 295] on link "BB1908.REM" at bounding box center [298, 292] width 263 height 13
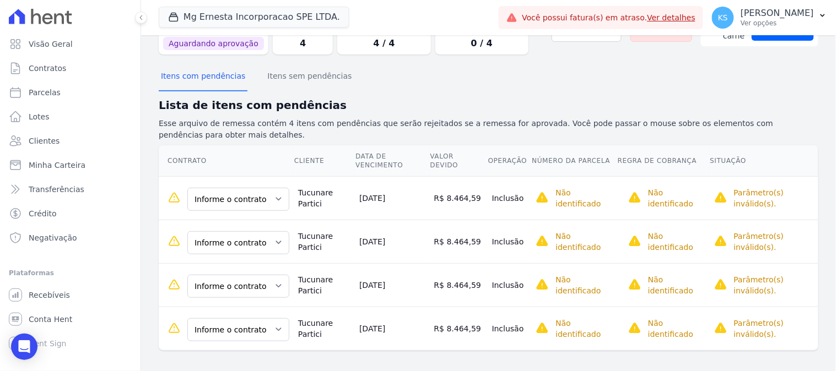
scroll to position [67, 0]
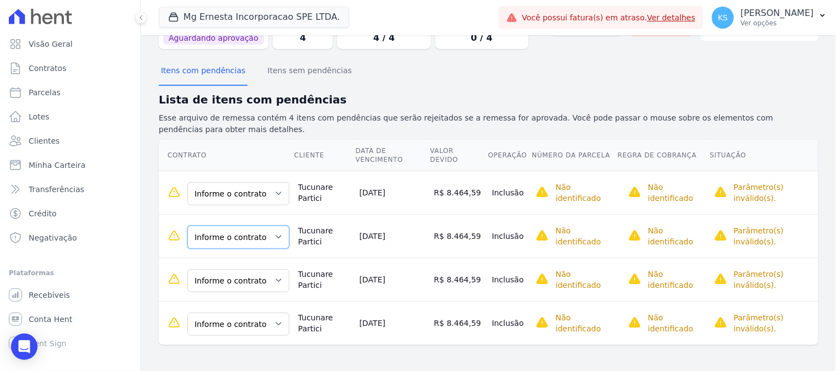
click at [229, 241] on select "Informe o contrato 73 - A 73 - B 74 - A 74 - B" at bounding box center [238, 237] width 102 height 23
click at [224, 236] on select "Informe o contrato 73 - A 73 - B 74 - A 74 - B" at bounding box center [238, 237] width 102 height 23
click at [348, 298] on td "Tucunare Partici" at bounding box center [324, 280] width 61 height 44
click at [225, 194] on select "Informe o contrato 73 - A 73 - B 74 - A 74 - B" at bounding box center [238, 193] width 102 height 23
click at [342, 246] on td "Tucunare Partici" at bounding box center [324, 236] width 61 height 44
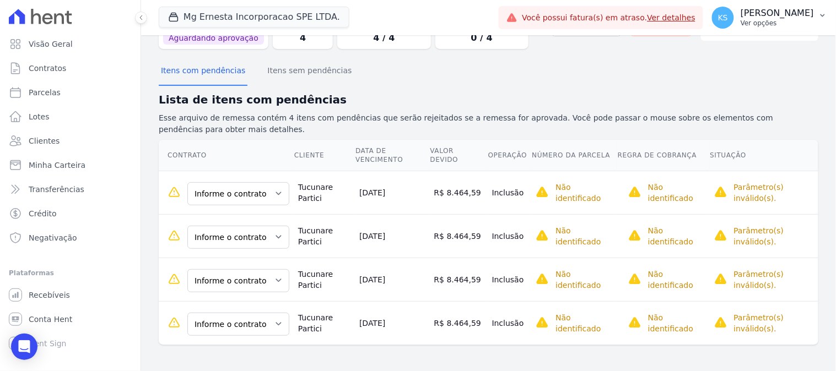
click at [793, 23] on p "Ver opções" at bounding box center [776, 23] width 73 height 9
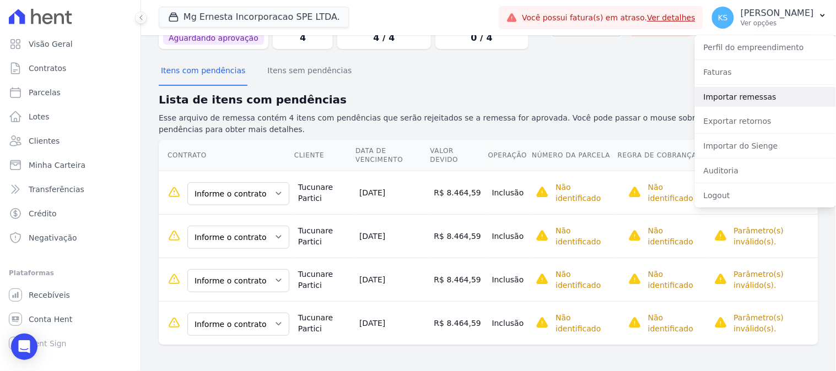
click at [736, 95] on link "Importar remessas" at bounding box center [765, 97] width 141 height 20
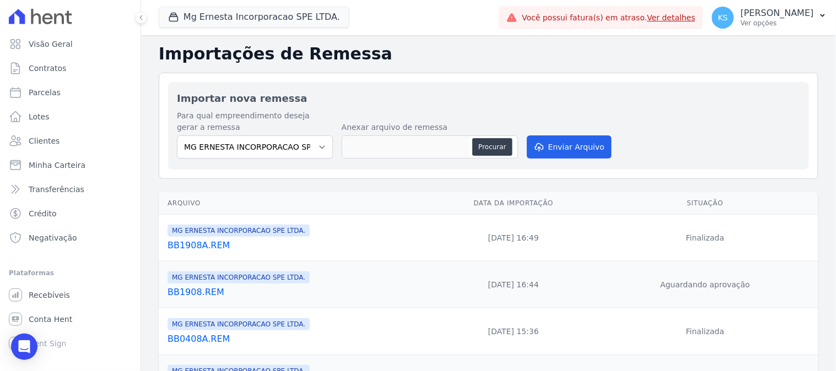
click at [194, 248] on link "BB1908A.REM" at bounding box center [298, 245] width 263 height 13
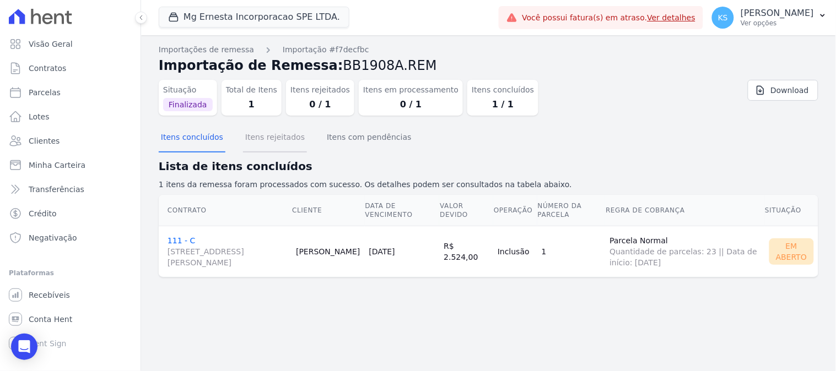
click at [260, 138] on button "Itens rejeitados" at bounding box center [275, 138] width 64 height 29
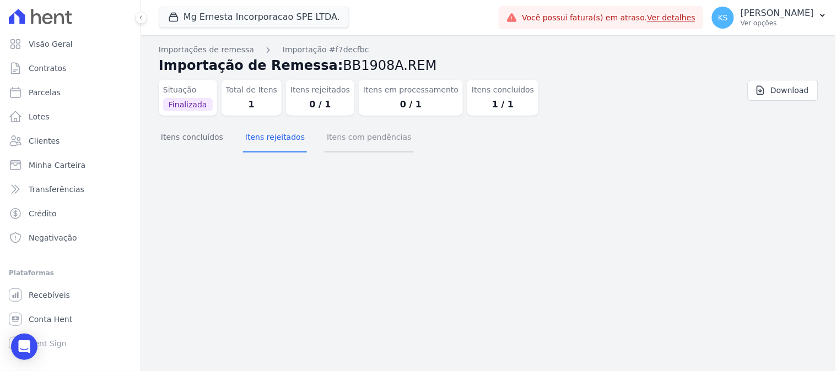
click at [334, 140] on button "Itens com pendências" at bounding box center [368, 138] width 89 height 29
click at [269, 138] on button "Itens rejeitados" at bounding box center [275, 138] width 64 height 29
click at [181, 140] on button "Itens concluídos" at bounding box center [192, 138] width 67 height 29
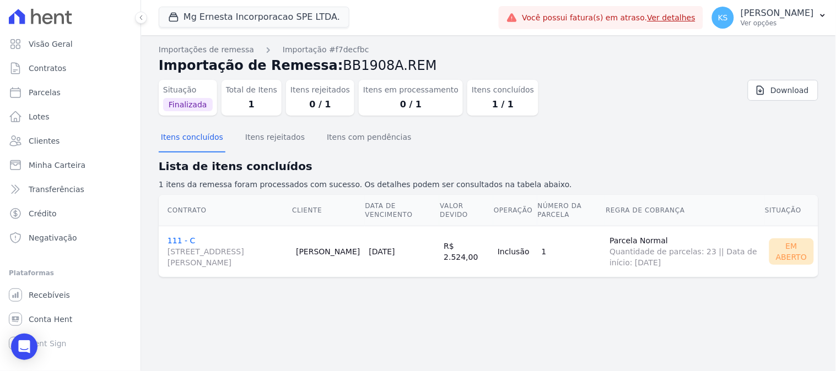
click at [172, 241] on link "111 - C AVENIDA PRINCESA JANUÁRIA, 0, JARDIM NOVA PETRÓPOL" at bounding box center [227, 252] width 120 height 32
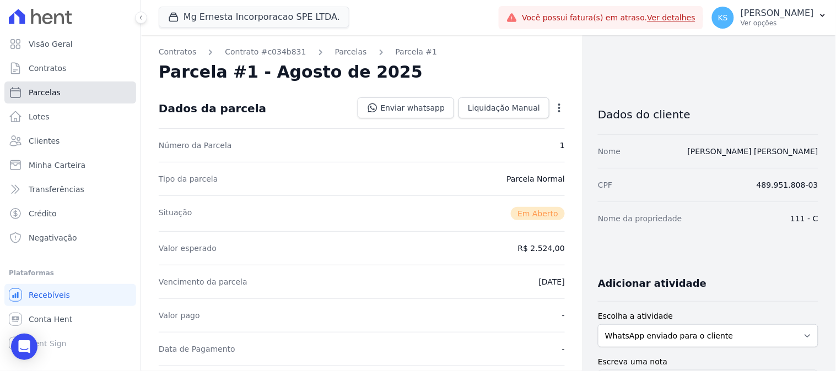
click at [45, 91] on span "Parcelas" at bounding box center [45, 92] width 32 height 11
select select
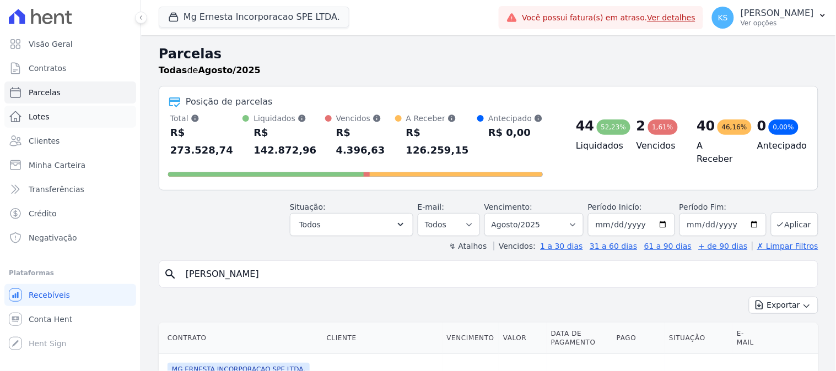
select select
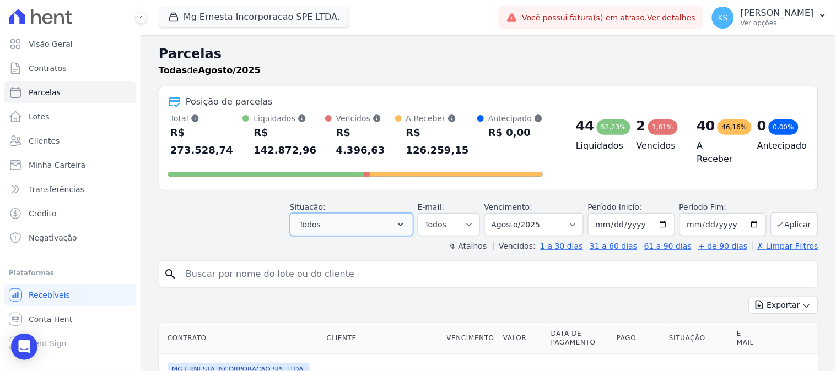
drag, startPoint x: 378, startPoint y: 204, endPoint x: 372, endPoint y: 208, distance: 6.9
click at [376, 213] on button "Todos" at bounding box center [351, 224] width 123 height 23
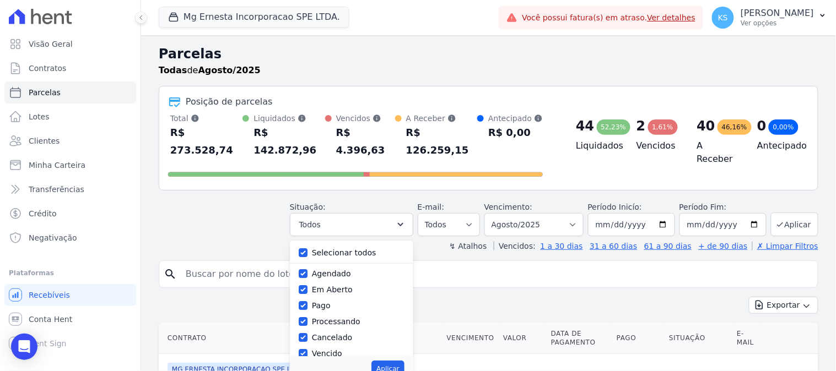
click at [336, 248] on label "Selecionar todos" at bounding box center [344, 252] width 64 height 9
click at [307, 248] on input "Selecionar todos" at bounding box center [303, 252] width 9 height 9
checkbox input "false"
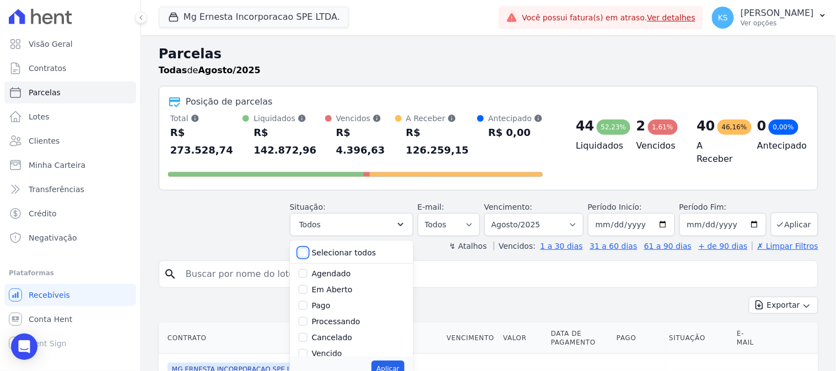
checkbox input "false"
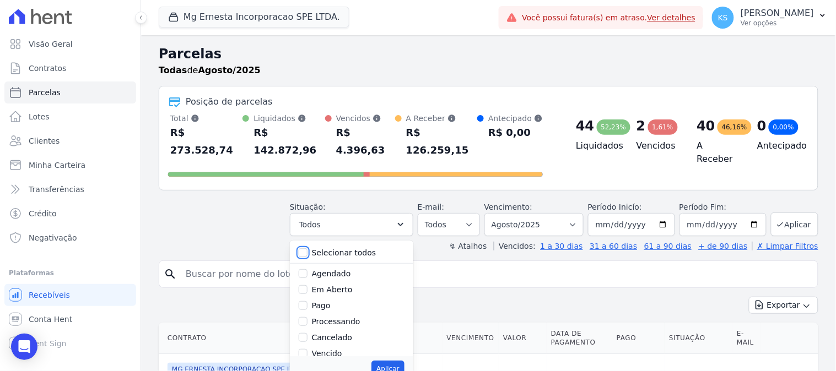
checkbox input "false"
click at [329, 349] on label "Vencido" at bounding box center [327, 353] width 30 height 9
click at [307, 349] on input "Vencido" at bounding box center [303, 353] width 9 height 9
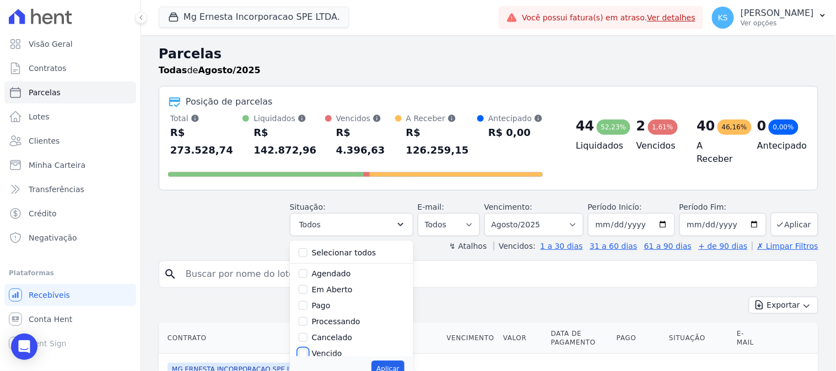
checkbox input "true"
click at [398, 361] on button "Aplicar" at bounding box center [387, 369] width 33 height 17
select select "overdue"
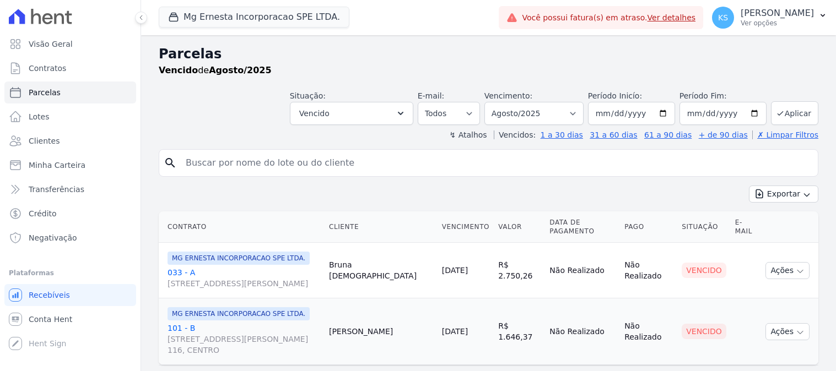
select select
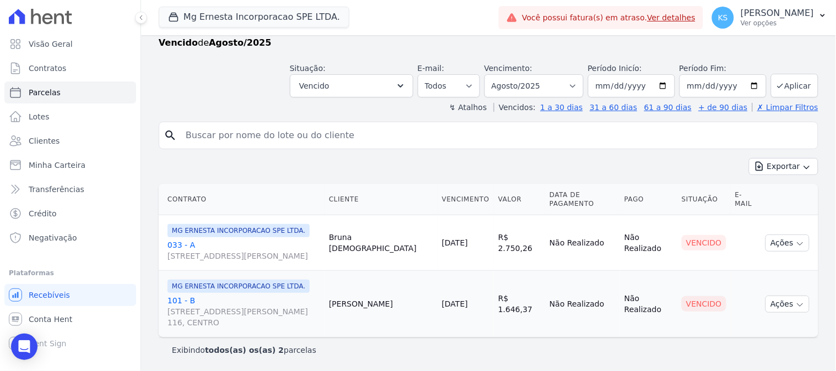
drag, startPoint x: 382, startPoint y: 277, endPoint x: 411, endPoint y: 281, distance: 29.6
click at [411, 281] on tbody "MG ERNESTA INCORPORACAO SPE LTDA. 033 - A RUA DOS VIANAS, 1545, BLOCO 11 AP 44,…" at bounding box center [488, 276] width 659 height 122
click at [399, 328] on td "Paulo Santos" at bounding box center [380, 304] width 113 height 67
click at [565, 332] on td "Não Realizado" at bounding box center [582, 304] width 75 height 67
drag, startPoint x: 382, startPoint y: 248, endPoint x: 420, endPoint y: 255, distance: 38.0
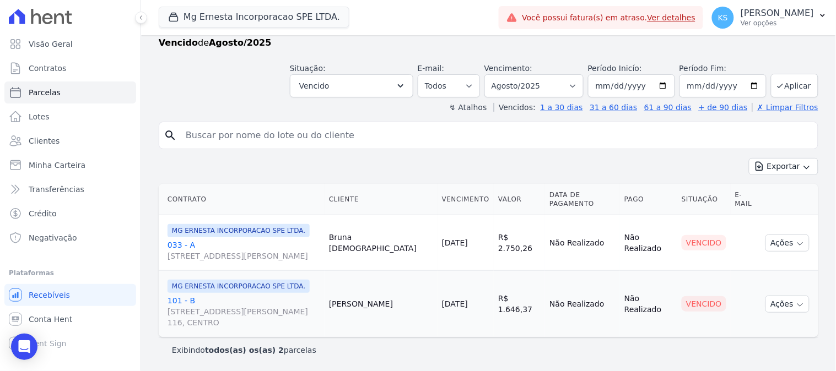
click at [420, 255] on td "Bruna Jesus" at bounding box center [380, 243] width 113 height 56
click at [465, 296] on td "10/08/2025" at bounding box center [465, 304] width 56 height 67
drag, startPoint x: 489, startPoint y: 260, endPoint x: 505, endPoint y: 260, distance: 16.5
click at [505, 260] on td "R$ 2.750,26" at bounding box center [519, 243] width 51 height 56
click at [516, 289] on td "R$ 1.646,37" at bounding box center [519, 304] width 51 height 67
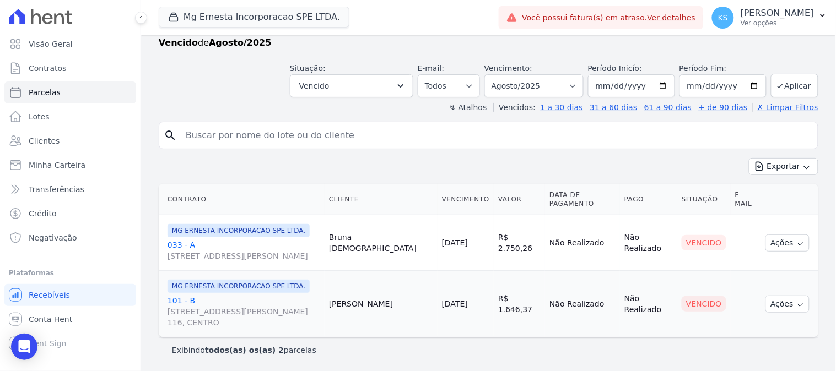
scroll to position [0, 0]
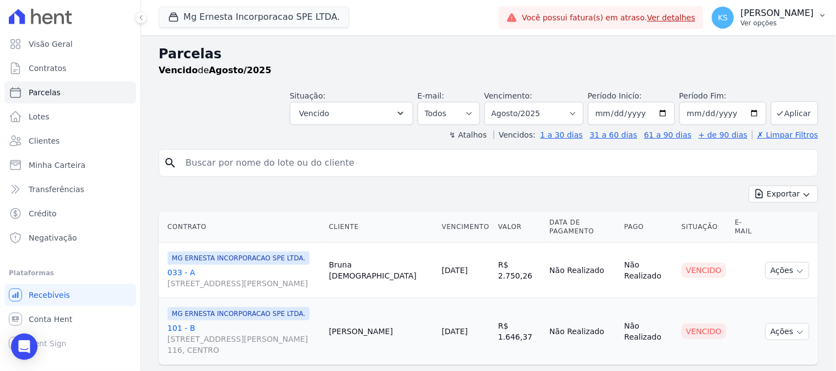
click at [790, 17] on p "Kelly Silva" at bounding box center [776, 13] width 73 height 11
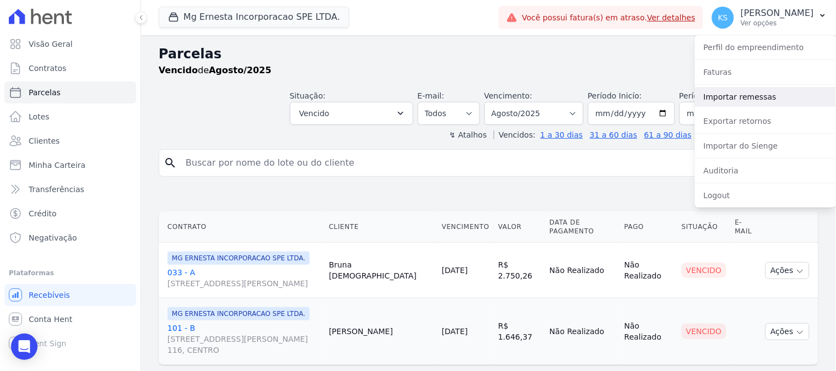
click at [734, 97] on link "Importar remessas" at bounding box center [765, 97] width 141 height 20
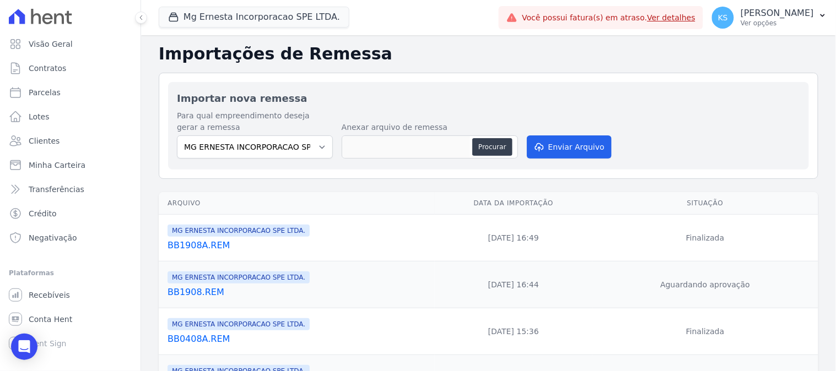
click at [201, 294] on link "BB1908.REM" at bounding box center [298, 292] width 263 height 13
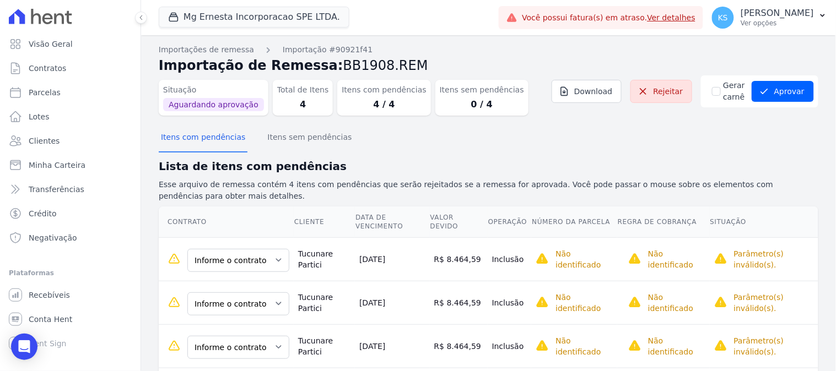
scroll to position [67, 0]
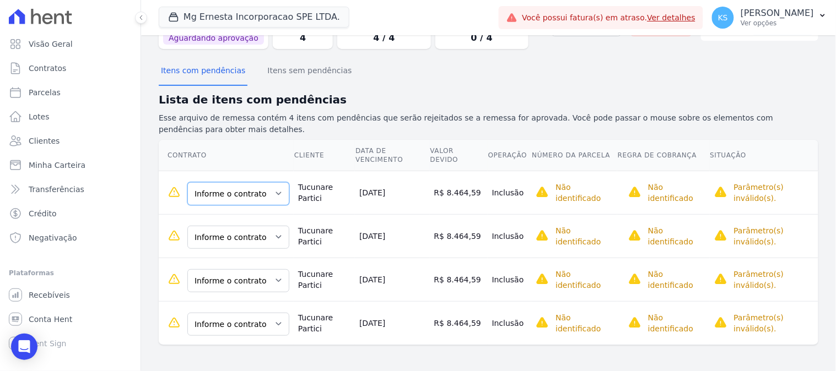
click at [235, 195] on select "Informe o contrato 73 - A 73 - B 74 - A 74 - B" at bounding box center [238, 193] width 102 height 23
click at [272, 193] on select "Informe o contrato 73 - A 73 - B 74 - A 74 - B" at bounding box center [238, 193] width 102 height 23
click at [274, 191] on select "Informe o contrato 73 - A 73 - B 74 - A 74 - B" at bounding box center [238, 193] width 102 height 23
click at [274, 196] on select "Informe o contrato 73 - A 73 - B 74 - A 74 - B" at bounding box center [238, 193] width 102 height 23
drag, startPoint x: 277, startPoint y: 196, endPoint x: 294, endPoint y: 212, distance: 23.0
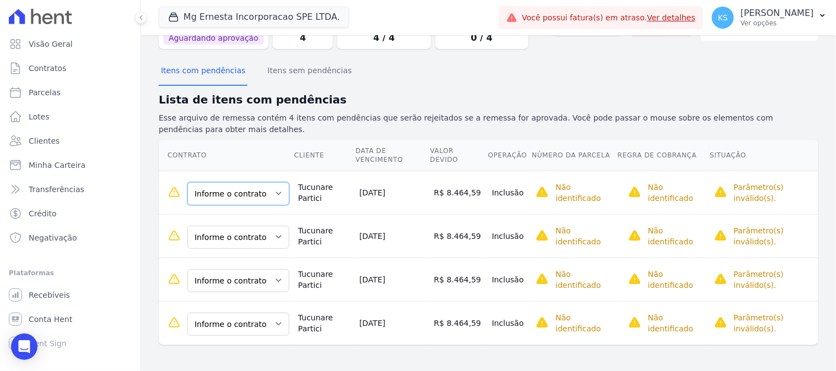
click at [277, 196] on select "Informe o contrato 73 - A 73 - B 74 - A 74 - B" at bounding box center [238, 193] width 102 height 23
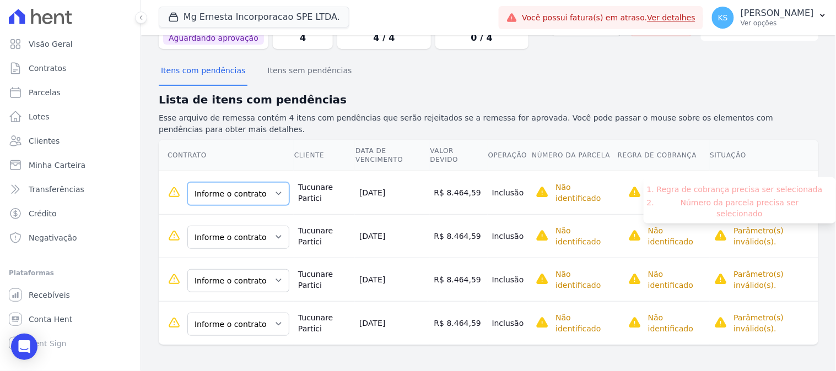
scroll to position [0, 0]
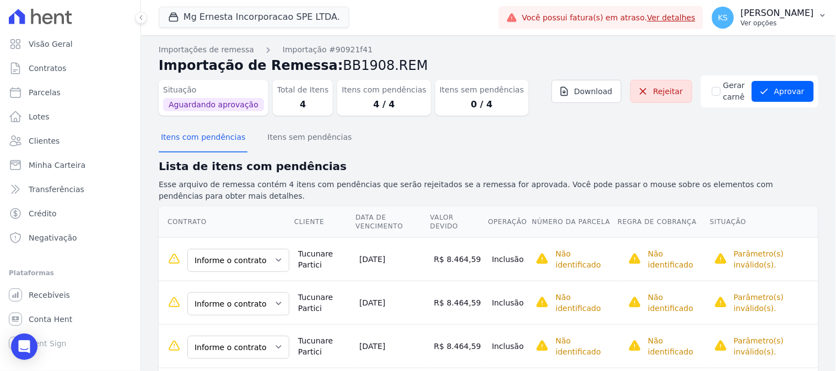
click at [779, 9] on p "Kelly Silva" at bounding box center [776, 13] width 73 height 11
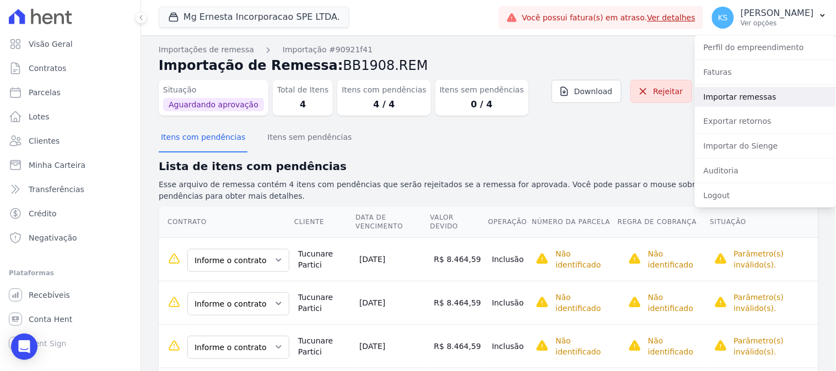
click at [741, 96] on link "Importar remessas" at bounding box center [765, 97] width 141 height 20
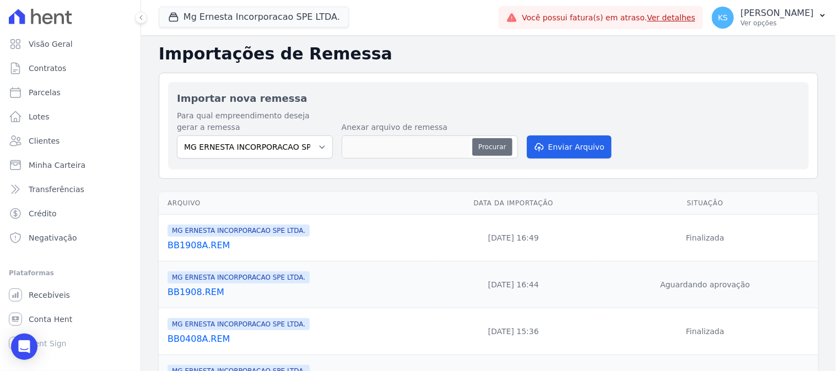
click at [496, 147] on button "Procurar" at bounding box center [492, 147] width 40 height 18
type input "BB1908B.REM"
click at [564, 153] on button "Enviar Arquivo" at bounding box center [569, 147] width 85 height 23
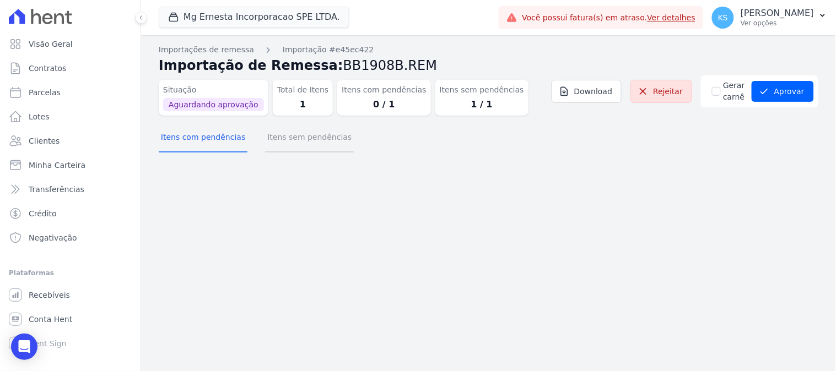
click at [314, 140] on button "Itens sem pendências" at bounding box center [309, 138] width 89 height 29
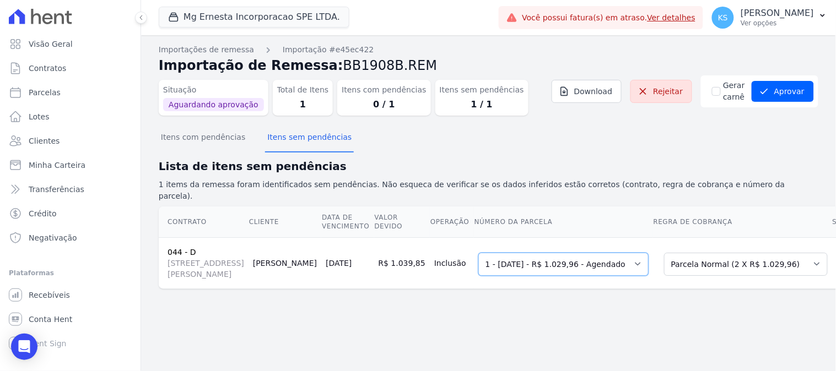
click at [566, 267] on select "Selecione uma 1 - 20/08/2025 - R$ 1.029,96 - Agendado 2 - 20/09/2025 - R$ 1.029…" at bounding box center [563, 264] width 170 height 23
click at [664, 265] on select "Selecione uma Nova Parcela Avulsa Parcela Avulsa Existente Parcela Normal (2 X …" at bounding box center [746, 264] width 164 height 23
click at [273, 294] on div "Contrato Cliente Data de Vencimento Valor devido Operação Número da Parcela Reg…" at bounding box center [524, 247] width 767 height 91
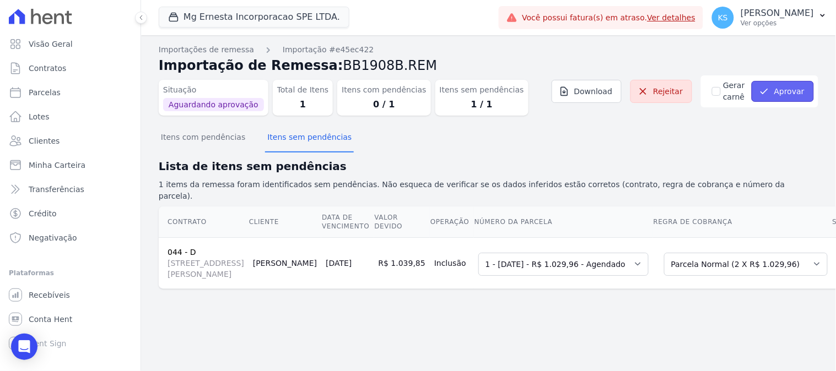
click at [778, 90] on button "Aprovar" at bounding box center [782, 91] width 62 height 21
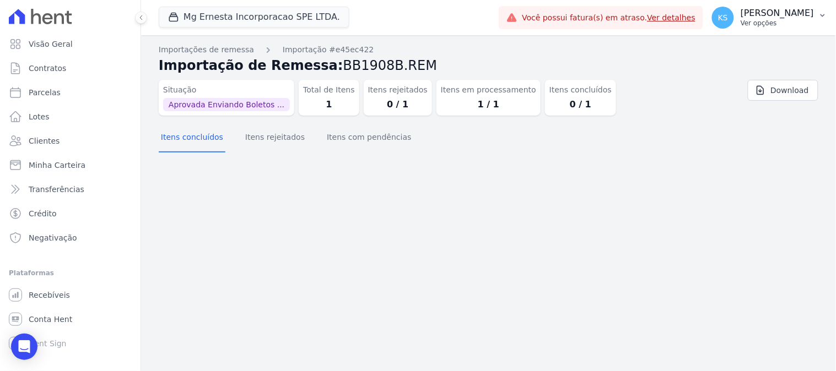
click at [800, 17] on p "Kelly Silva" at bounding box center [776, 13] width 73 height 11
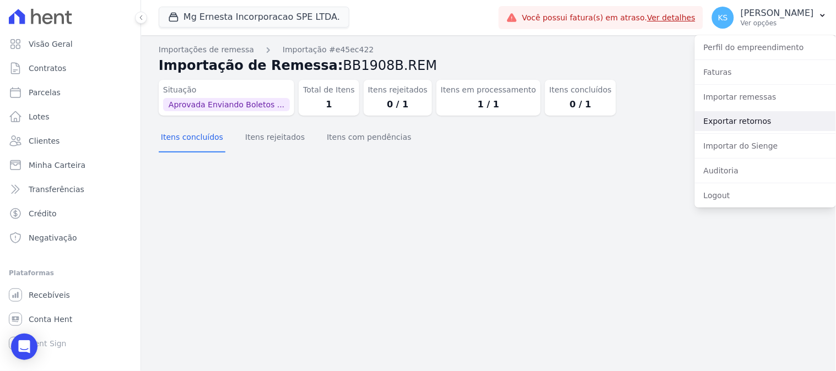
click at [731, 123] on link "Exportar retornos" at bounding box center [765, 121] width 141 height 20
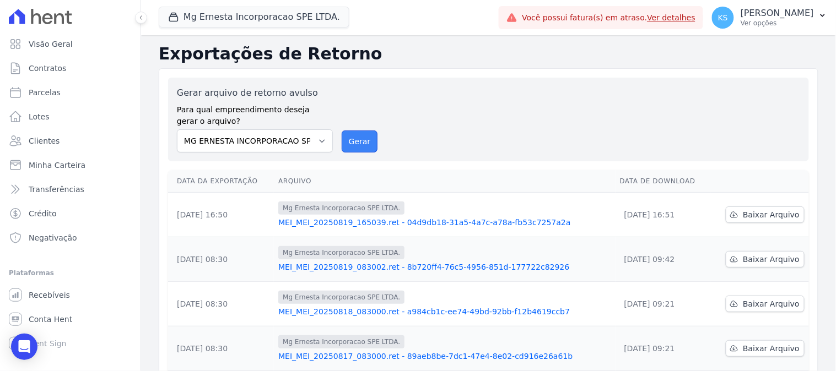
click at [357, 143] on button "Gerar" at bounding box center [360, 142] width 36 height 22
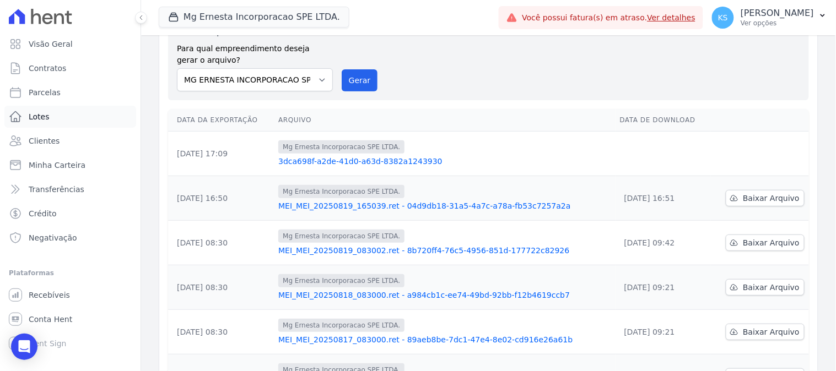
scroll to position [23, 0]
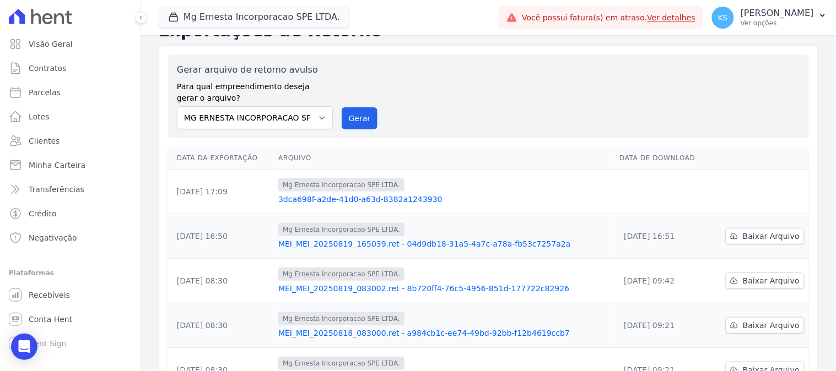
click at [398, 202] on link "3dca698f-a2de-41d0-a63d-8382a1243930" at bounding box center [444, 199] width 332 height 11
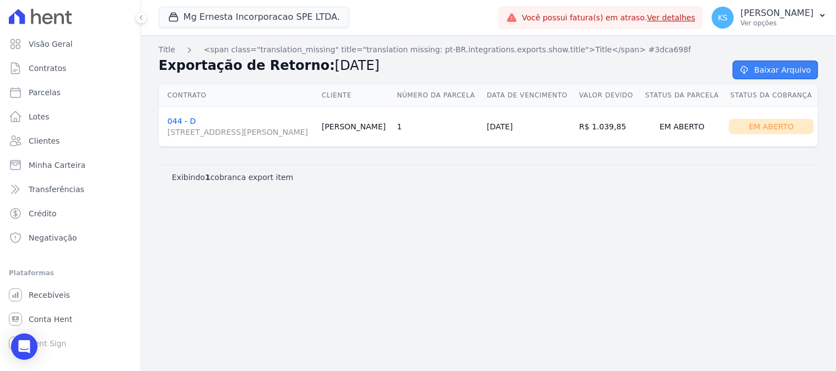
click at [759, 74] on link "Baixar Arquivo" at bounding box center [775, 70] width 85 height 19
click at [46, 71] on span "Contratos" at bounding box center [47, 68] width 37 height 11
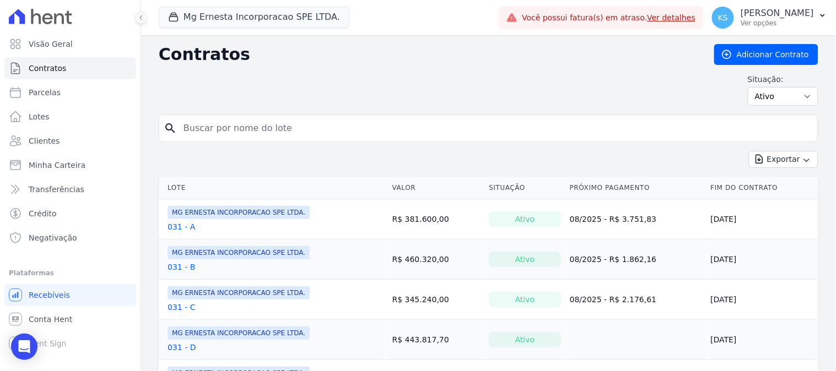
click at [235, 134] on input "search" at bounding box center [495, 128] width 636 height 22
type input "tucunare"
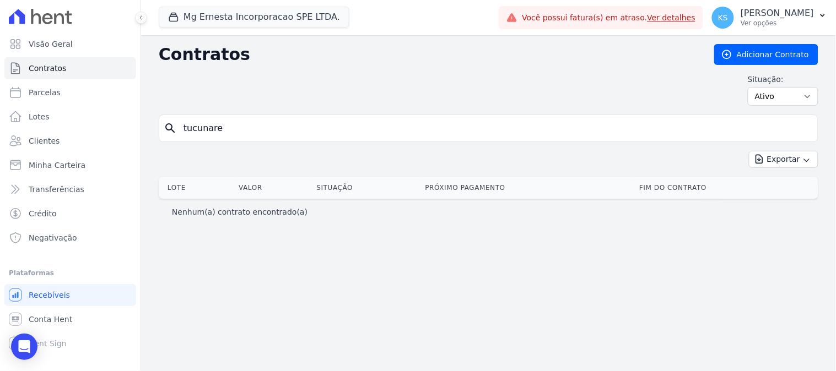
click at [232, 128] on input "tucunare" at bounding box center [495, 128] width 636 height 22
type input "tucuna"
drag, startPoint x: 220, startPoint y: 128, endPoint x: 182, endPoint y: 127, distance: 38.0
click at [182, 127] on input "tucuna" at bounding box center [495, 128] width 636 height 22
click at [237, 129] on input "search" at bounding box center [495, 128] width 636 height 22
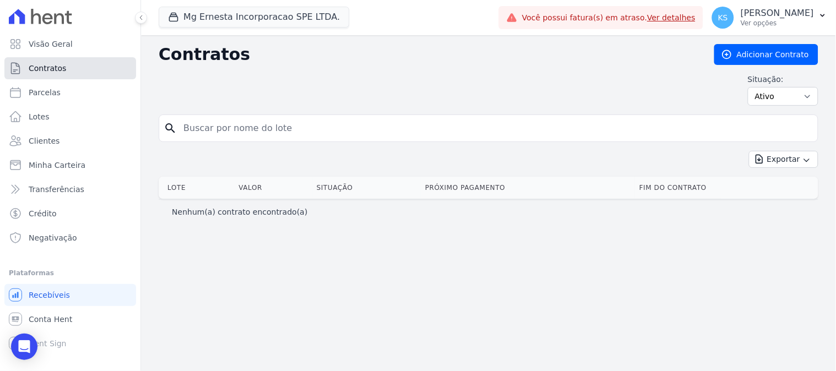
click at [45, 64] on span "Contratos" at bounding box center [47, 68] width 37 height 11
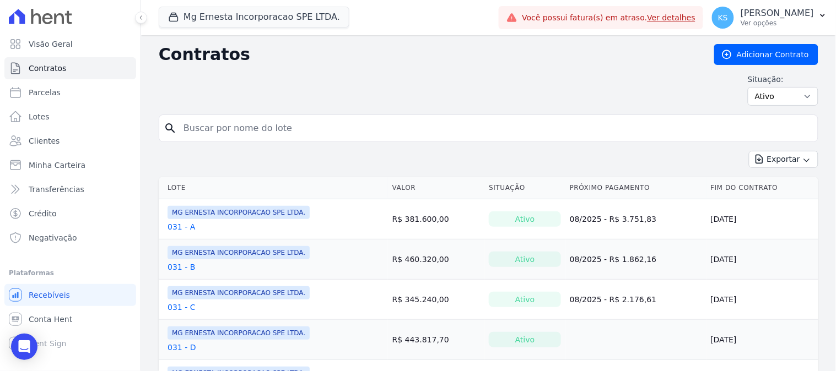
click at [240, 130] on input "search" at bounding box center [495, 128] width 636 height 22
type input "73"
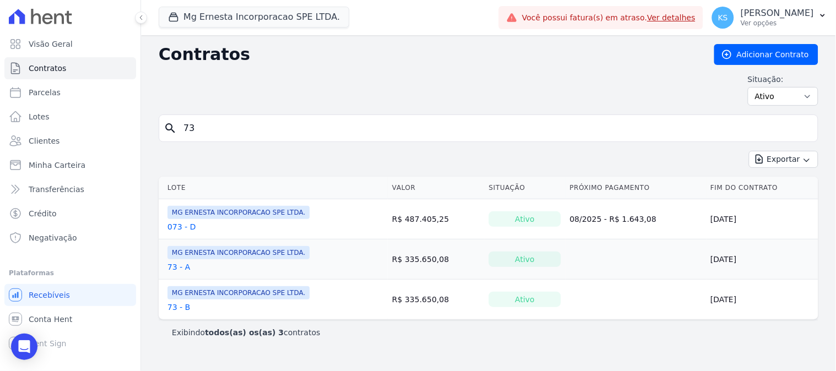
click at [174, 268] on link "73 - A" at bounding box center [178, 267] width 23 height 11
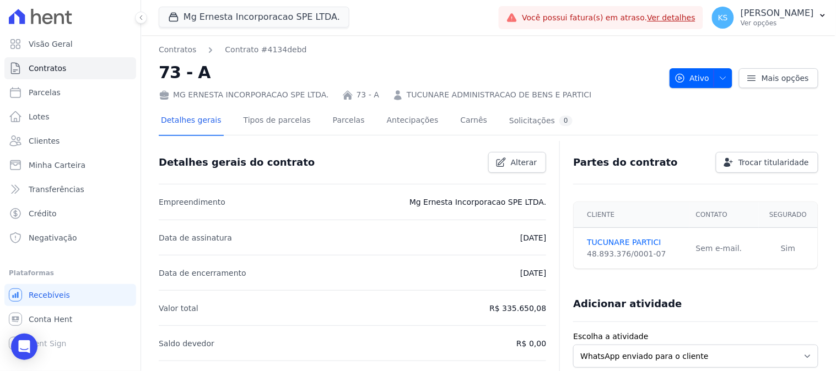
click at [407, 95] on link "TUCUNARE ADMINISTRACAO DE BENS E PARTICI" at bounding box center [499, 95] width 185 height 12
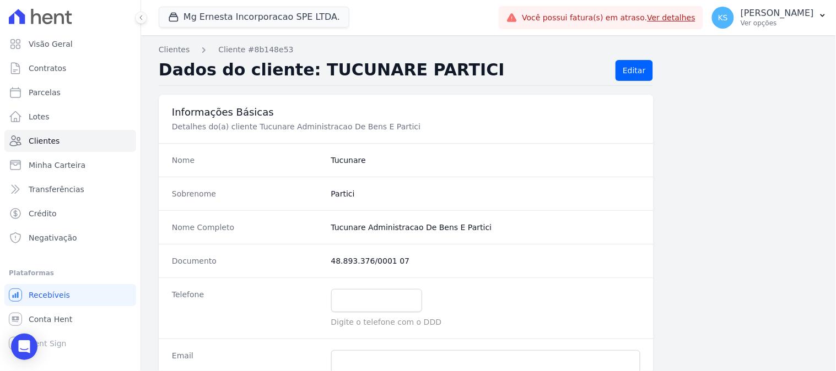
drag, startPoint x: 326, startPoint y: 228, endPoint x: 469, endPoint y: 228, distance: 143.2
click at [469, 228] on div "Nome Completo Tucunare Administracao De Bens E Partici" at bounding box center [406, 227] width 495 height 34
copy completo "Tucunare Administracao De Bens E Partici"
click at [44, 138] on span "Clientes" at bounding box center [44, 141] width 31 height 11
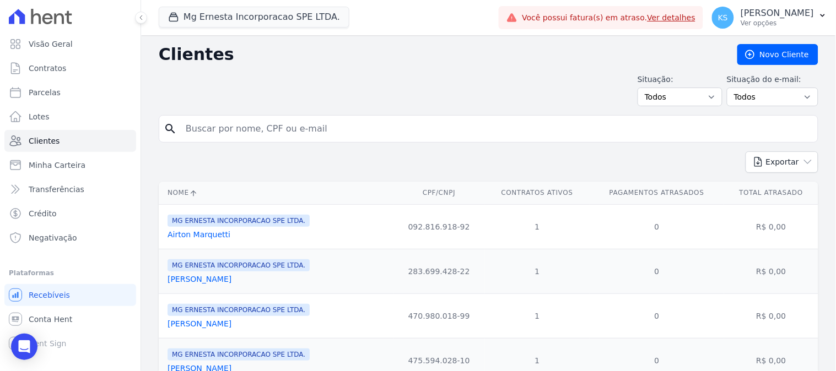
click at [226, 129] on input "search" at bounding box center [496, 129] width 634 height 22
paste input "Tucunare Administracao De Bens E Partici"
type input "Tucunare Administracao De Bens E Partici"
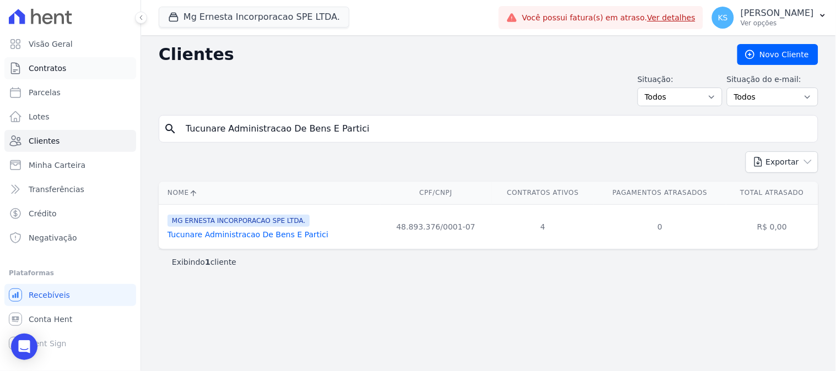
click at [63, 68] on link "Contratos" at bounding box center [70, 68] width 132 height 22
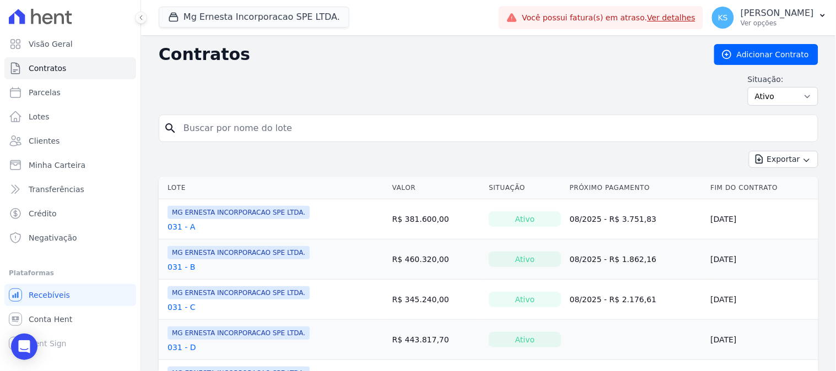
click at [260, 126] on input "search" at bounding box center [495, 128] width 636 height 22
paste input "Tucunare Administracao De Bens E Partici"
type input "Tucunare Administracao De Bens E Partici"
